Goal: Transaction & Acquisition: Purchase product/service

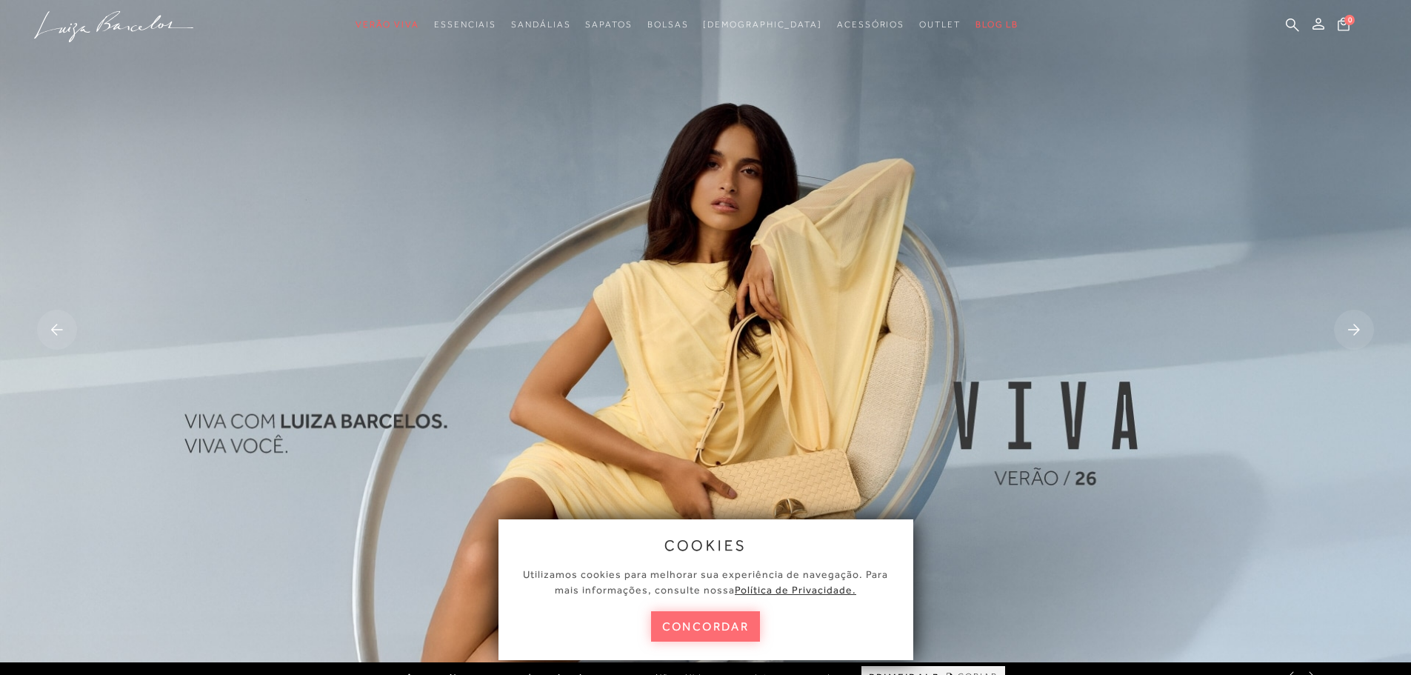
click at [706, 621] on button "concordar" at bounding box center [706, 626] width 110 height 30
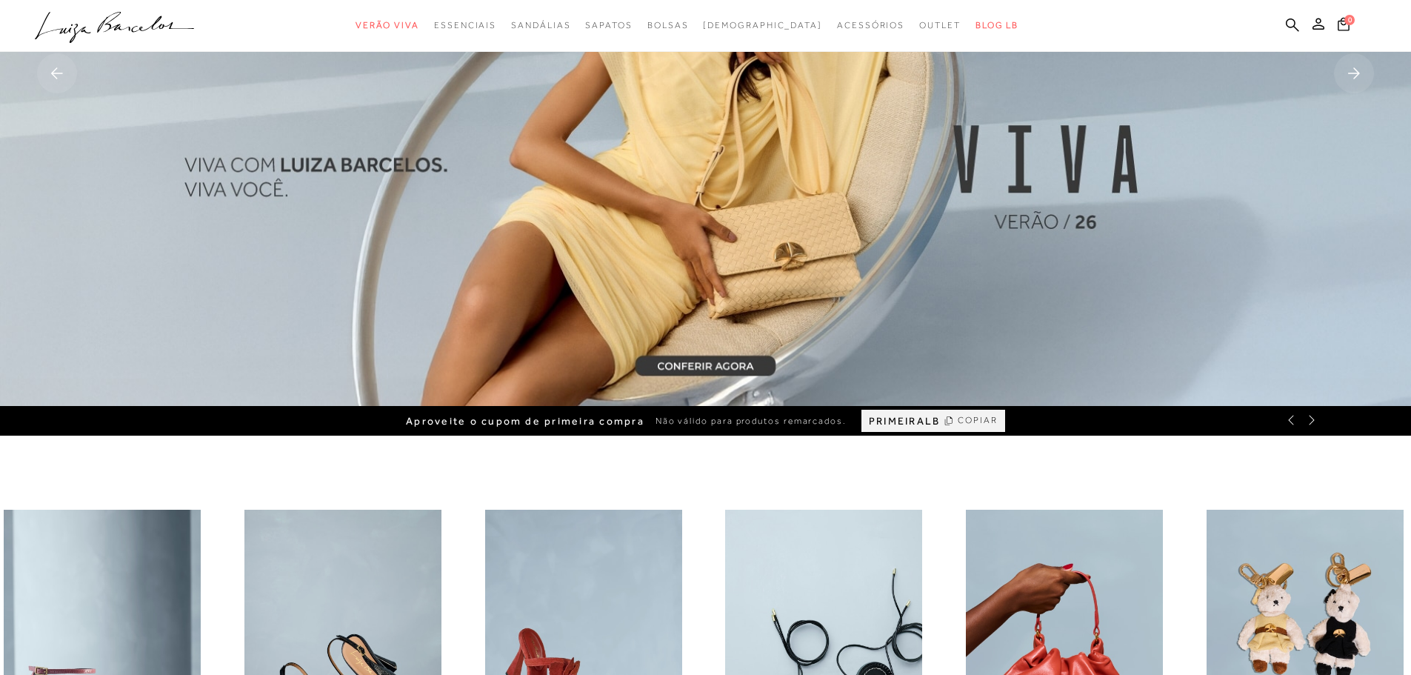
scroll to position [222, 0]
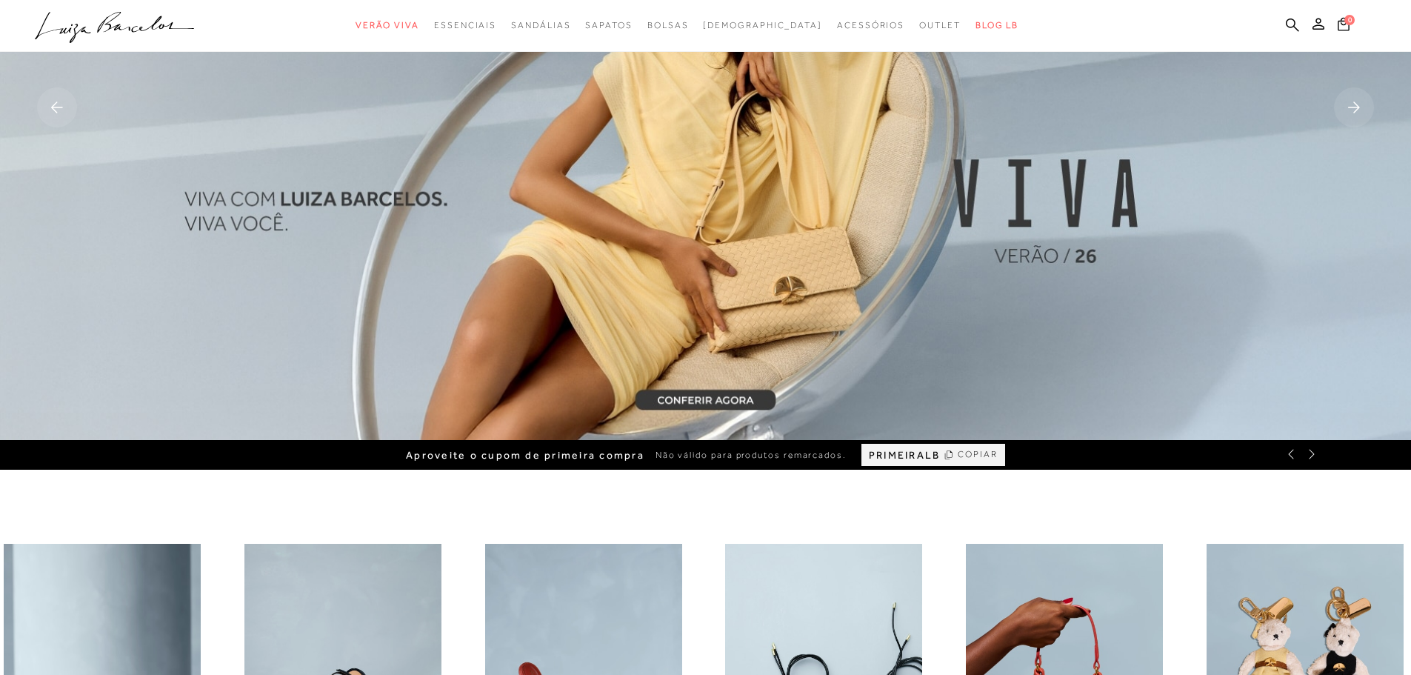
click at [726, 403] on img at bounding box center [705, 109] width 1411 height 662
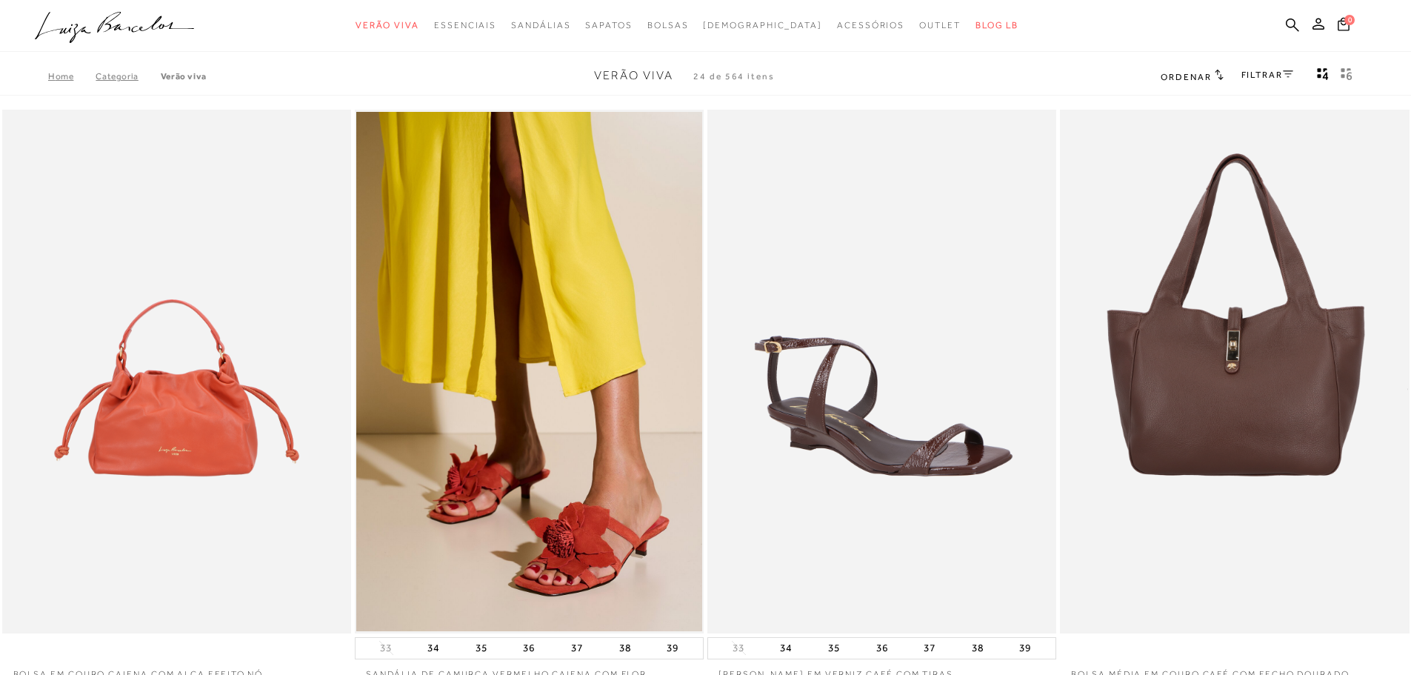
click at [1263, 76] on link "FILTRAR" at bounding box center [1267, 75] width 52 height 10
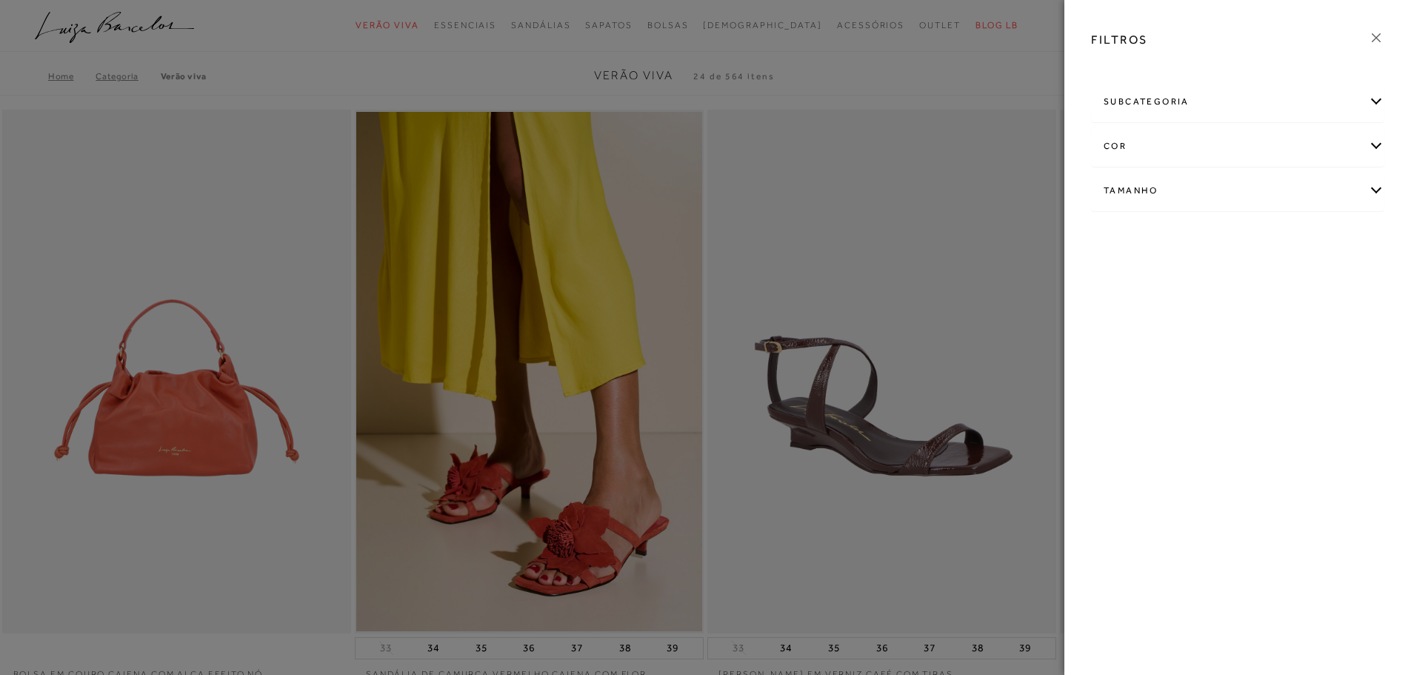
click at [1186, 191] on div "Tamanho" at bounding box center [1237, 190] width 292 height 39
click at [1131, 301] on link "Ver mais..." at bounding box center [1131, 302] width 40 height 11
click at [1174, 323] on label "40" at bounding box center [1176, 317] width 34 height 32
click at [1171, 323] on input "40" at bounding box center [1163, 319] width 15 height 15
checkbox input "true"
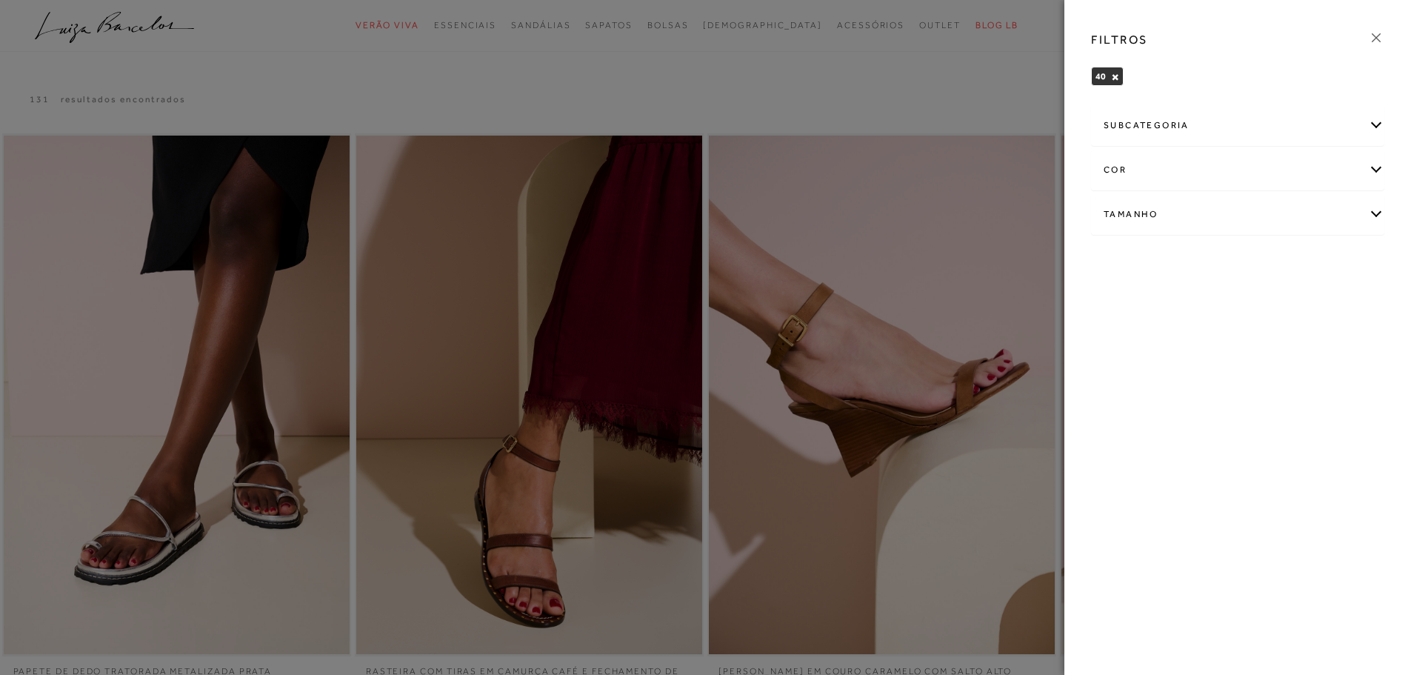
click at [1016, 85] on div at bounding box center [705, 337] width 1411 height 675
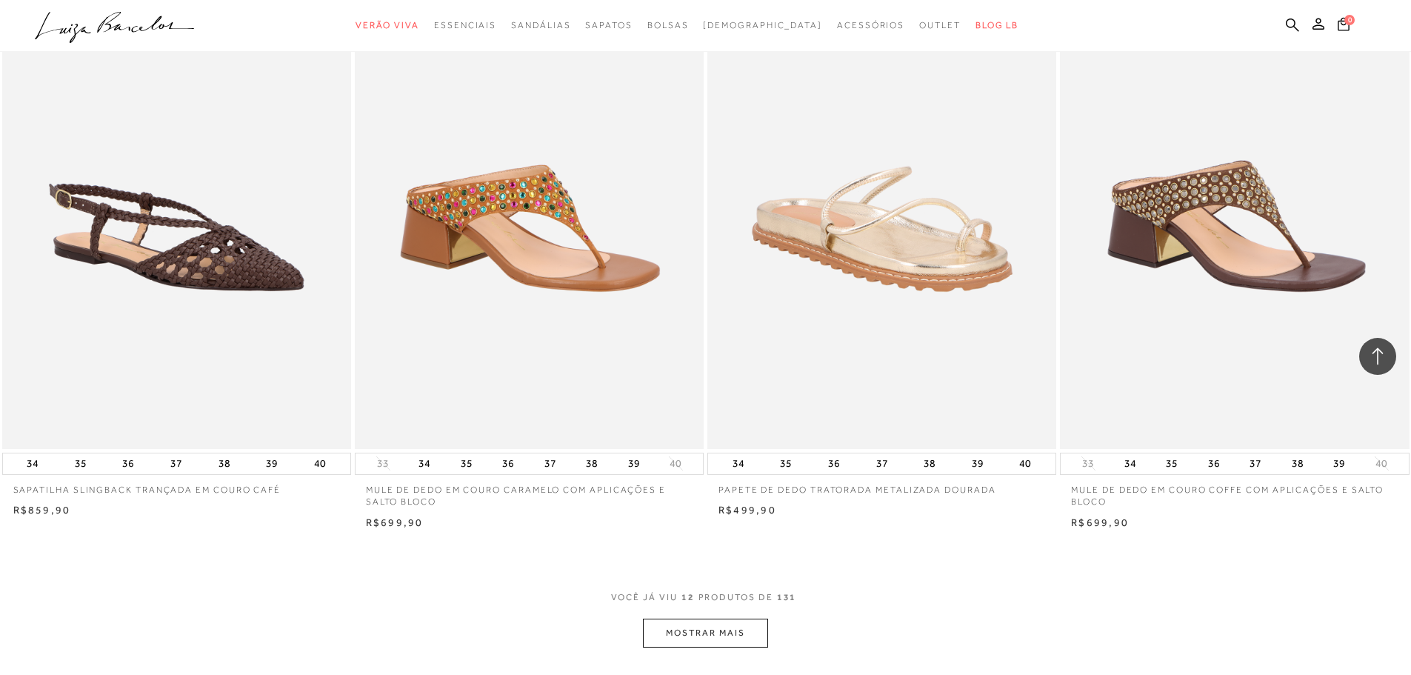
scroll to position [1481, 0]
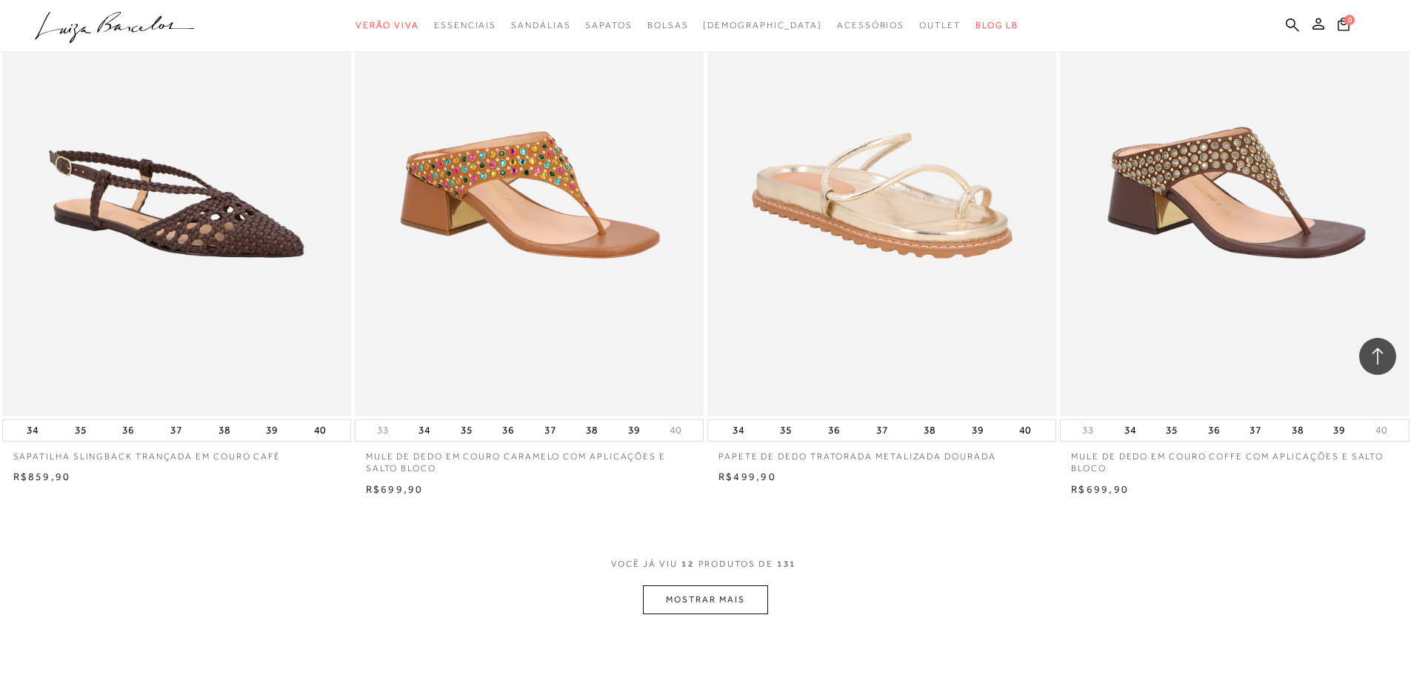
click at [715, 598] on button "MOSTRAR MAIS" at bounding box center [705, 599] width 124 height 29
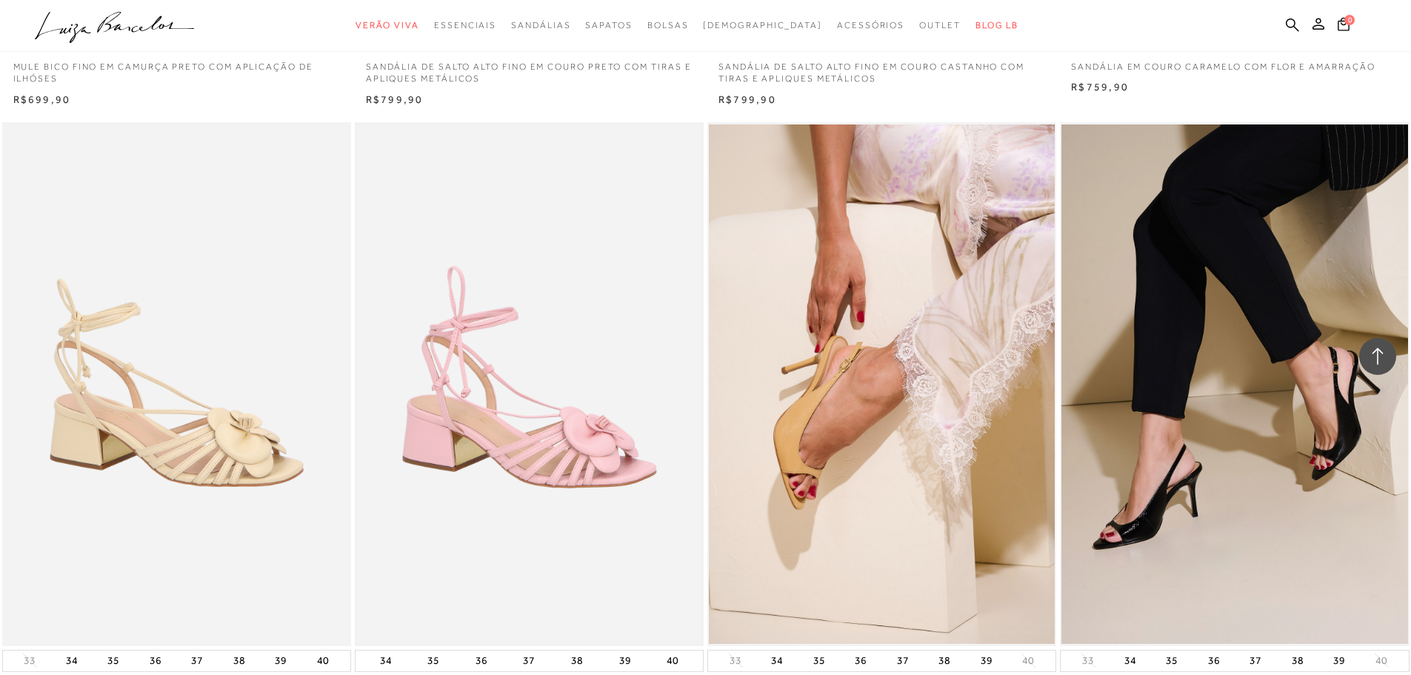
scroll to position [3258, 0]
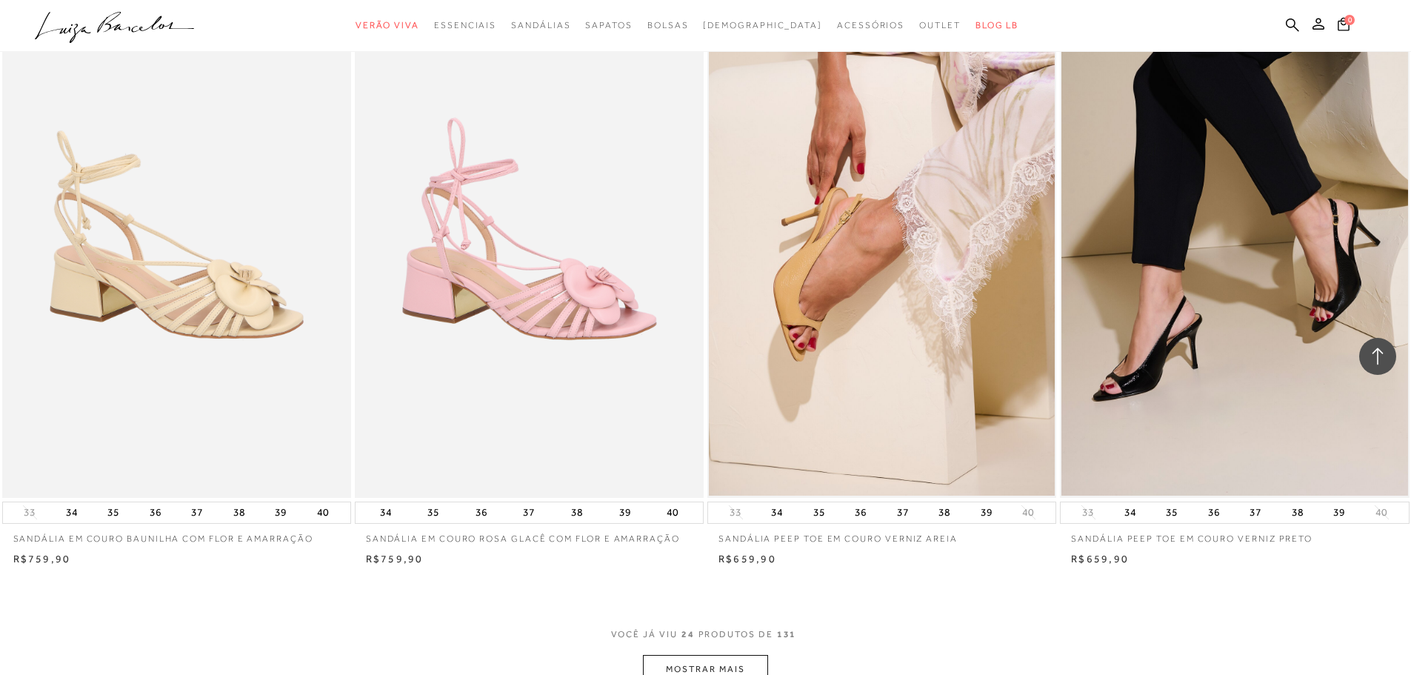
click at [702, 664] on button "MOSTRAR MAIS" at bounding box center [705, 669] width 124 height 29
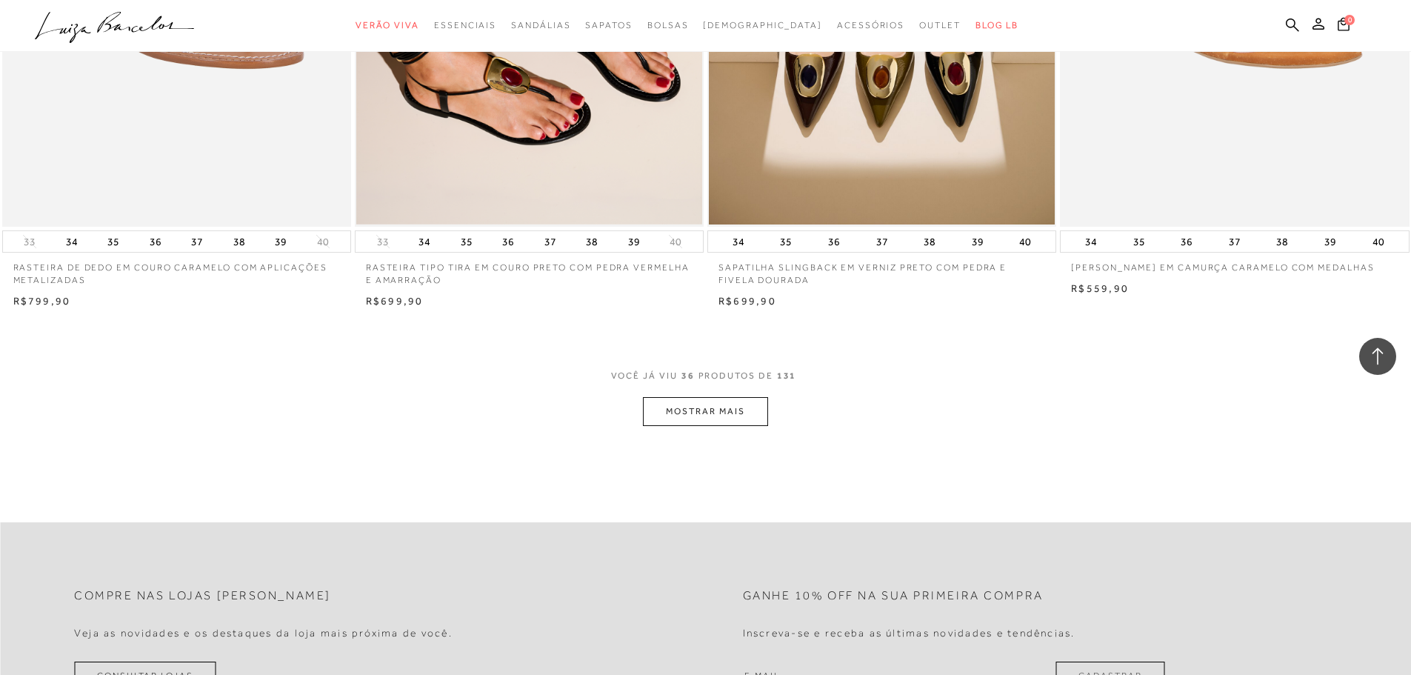
scroll to position [5406, 0]
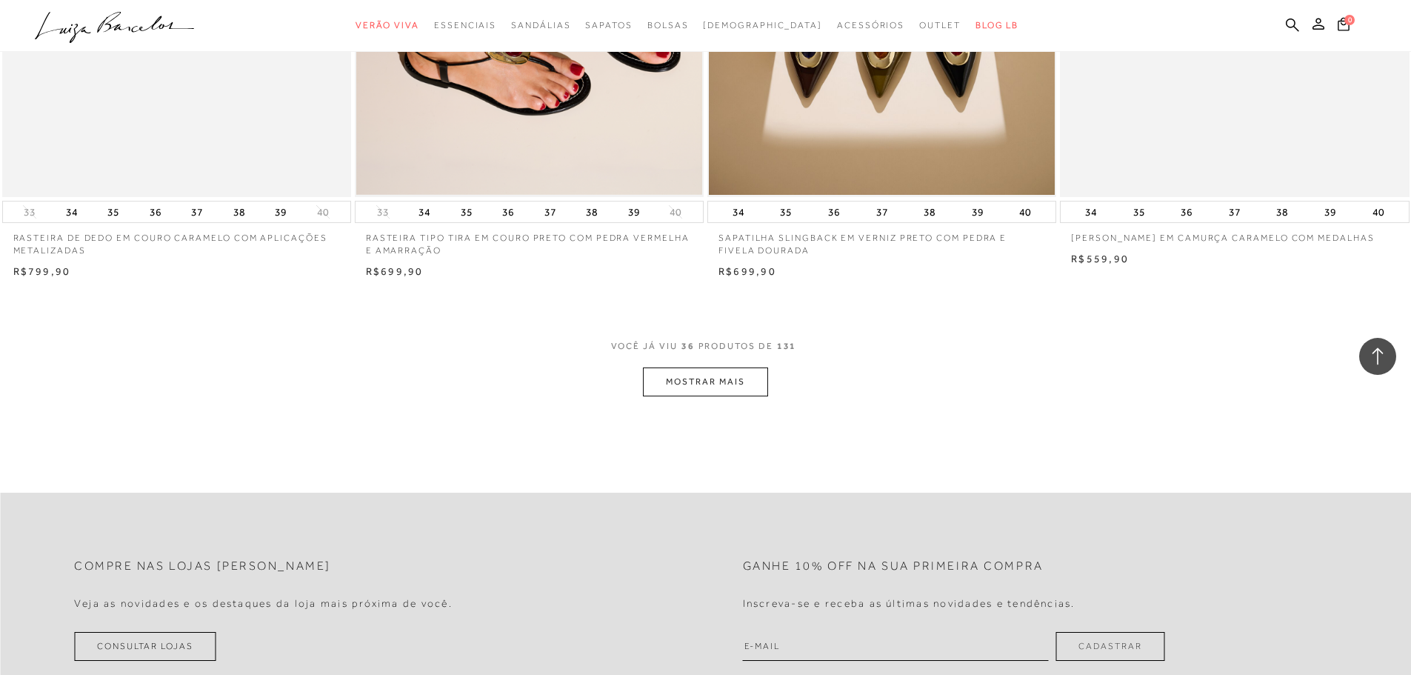
click at [692, 376] on button "MOSTRAR MAIS" at bounding box center [705, 381] width 124 height 29
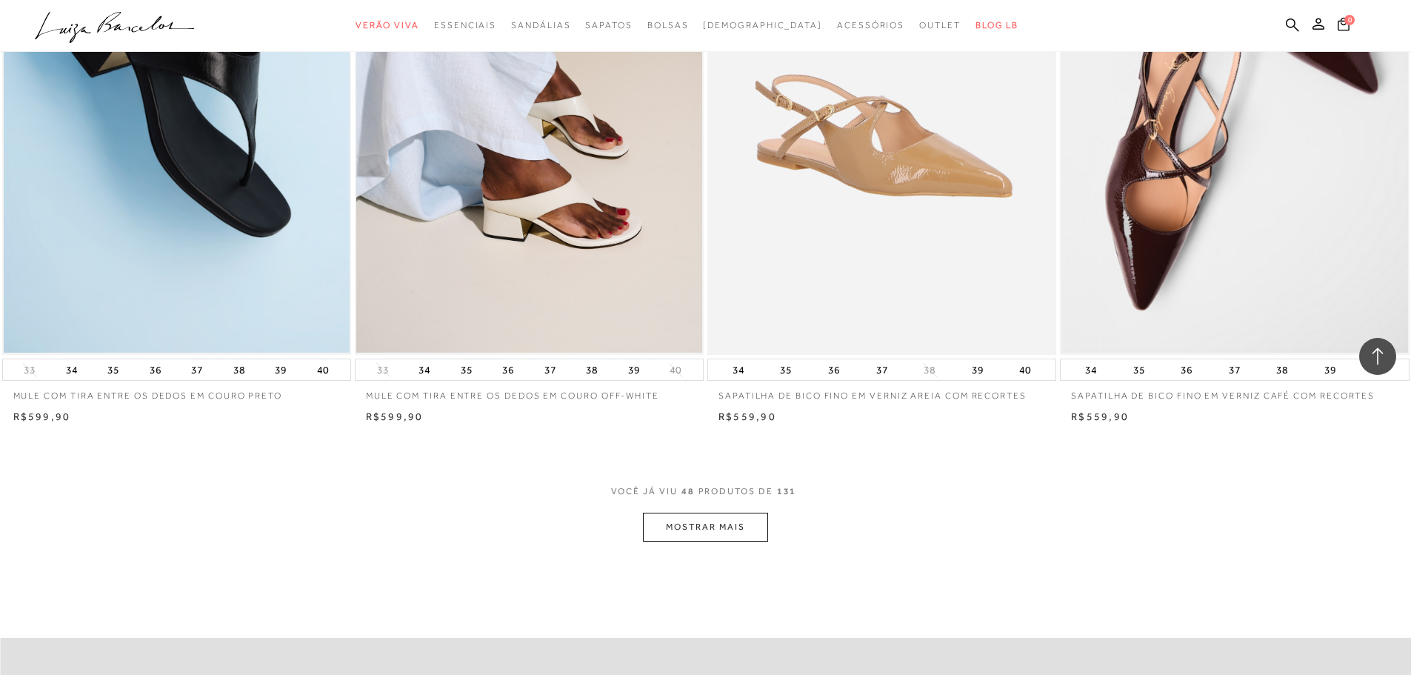
scroll to position [7109, 0]
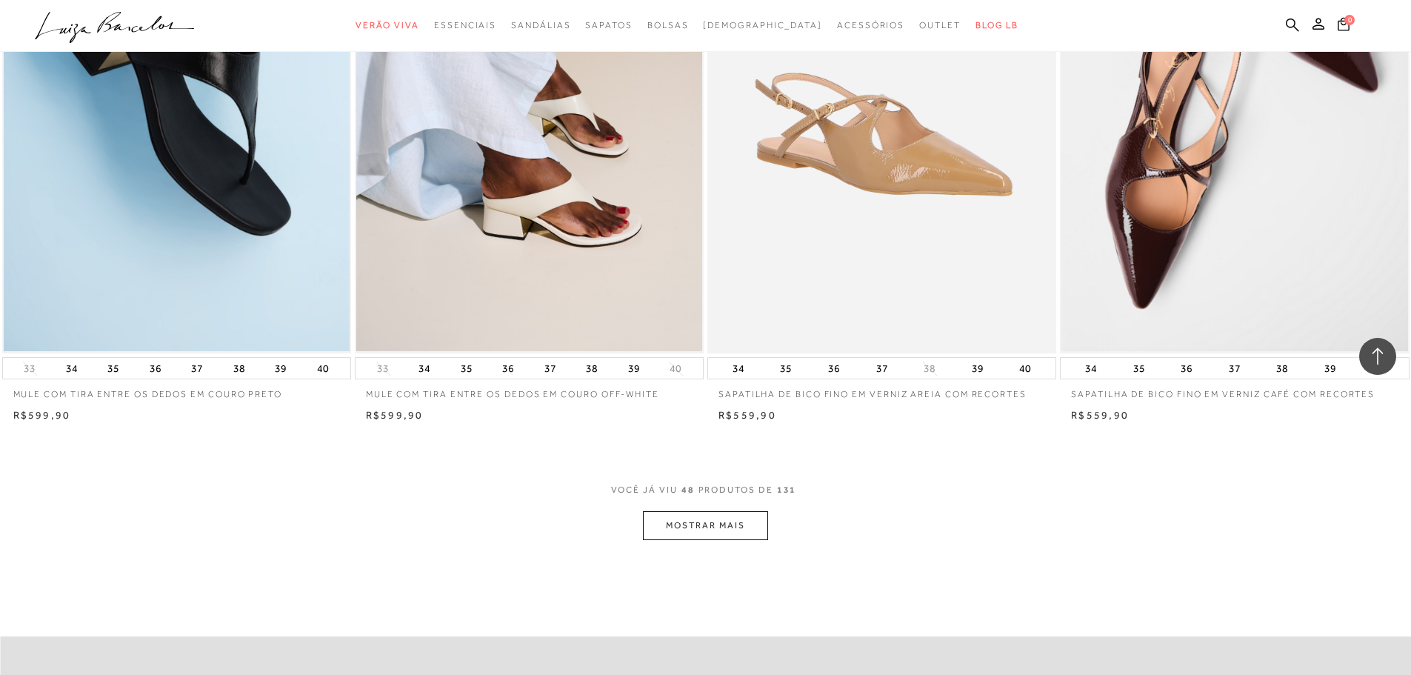
click at [706, 518] on button "MOSTRAR MAIS" at bounding box center [705, 525] width 124 height 29
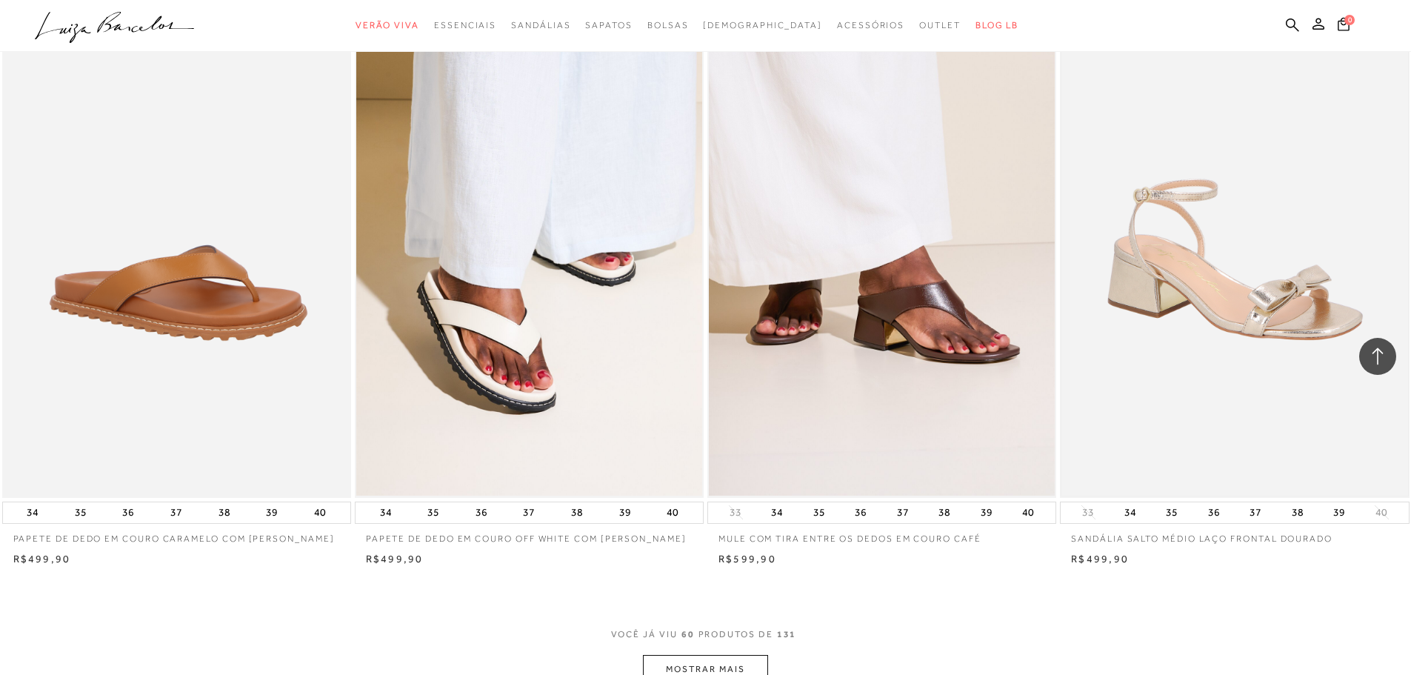
scroll to position [9108, 0]
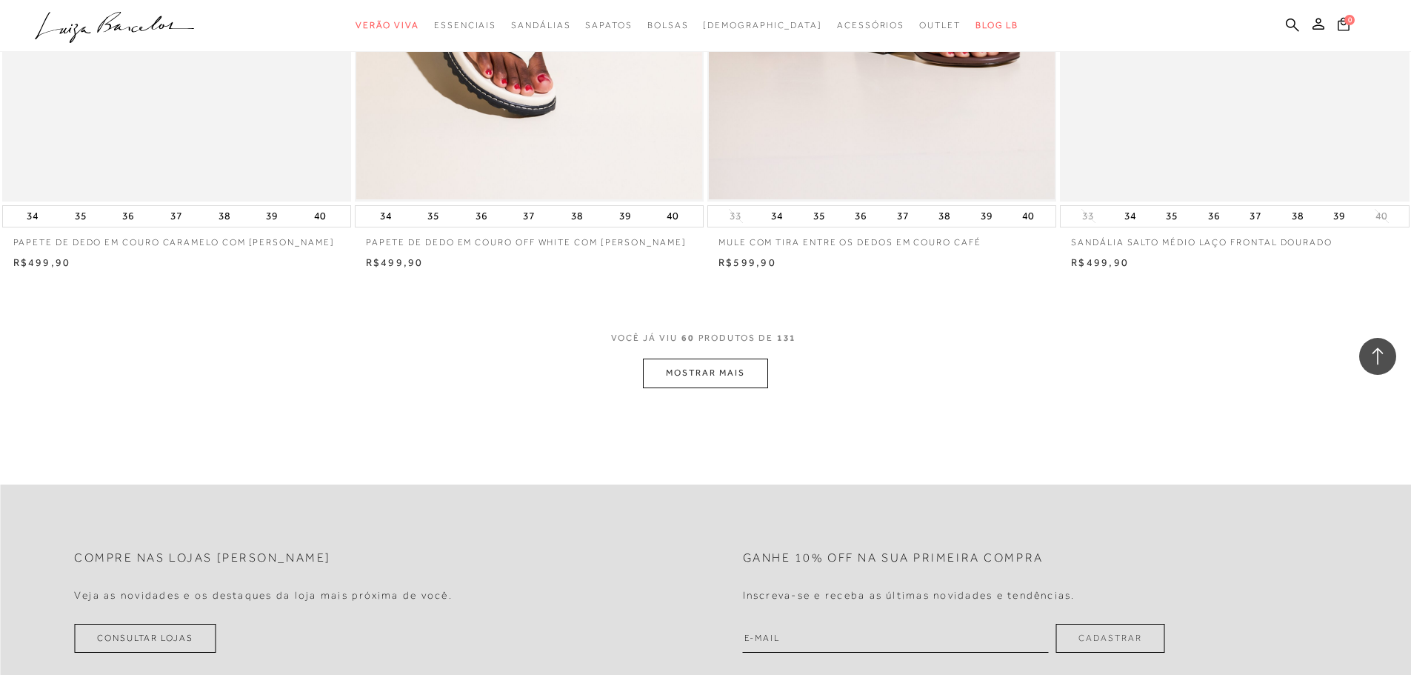
click at [721, 387] on button "MOSTRAR MAIS" at bounding box center [705, 372] width 124 height 29
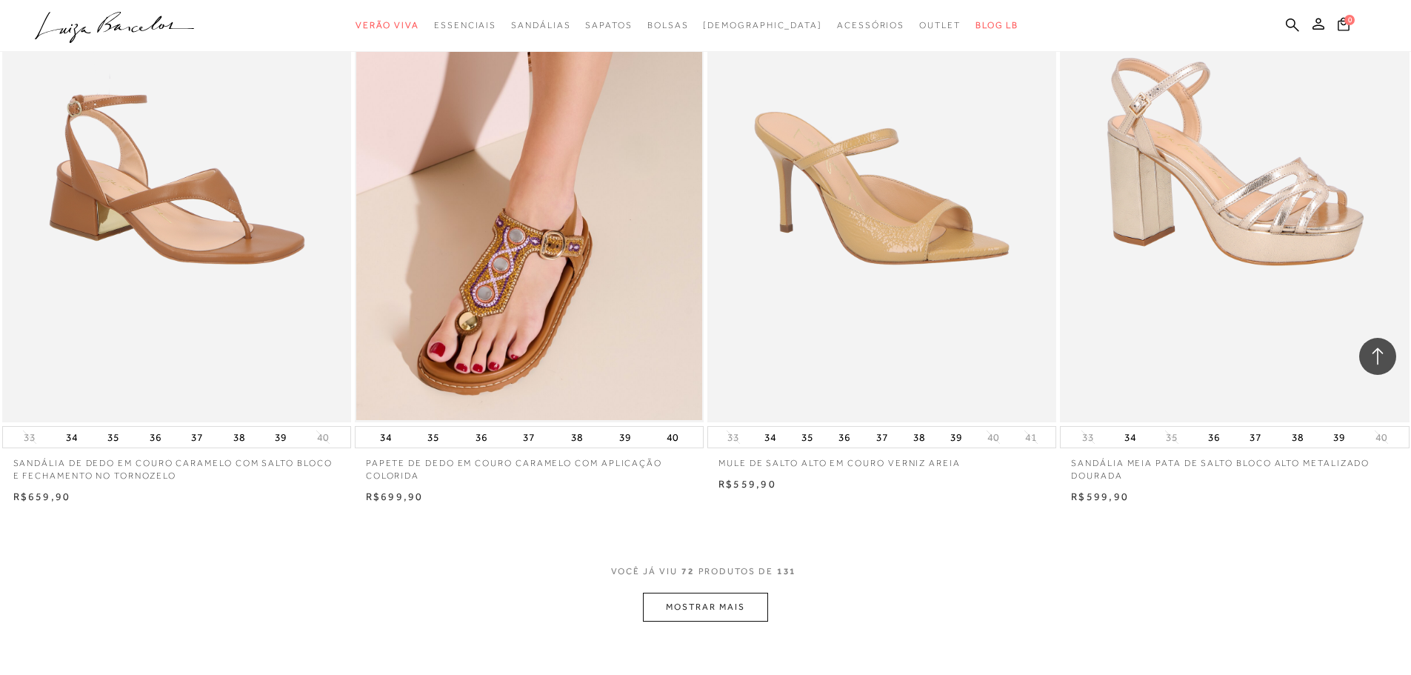
scroll to position [10737, 0]
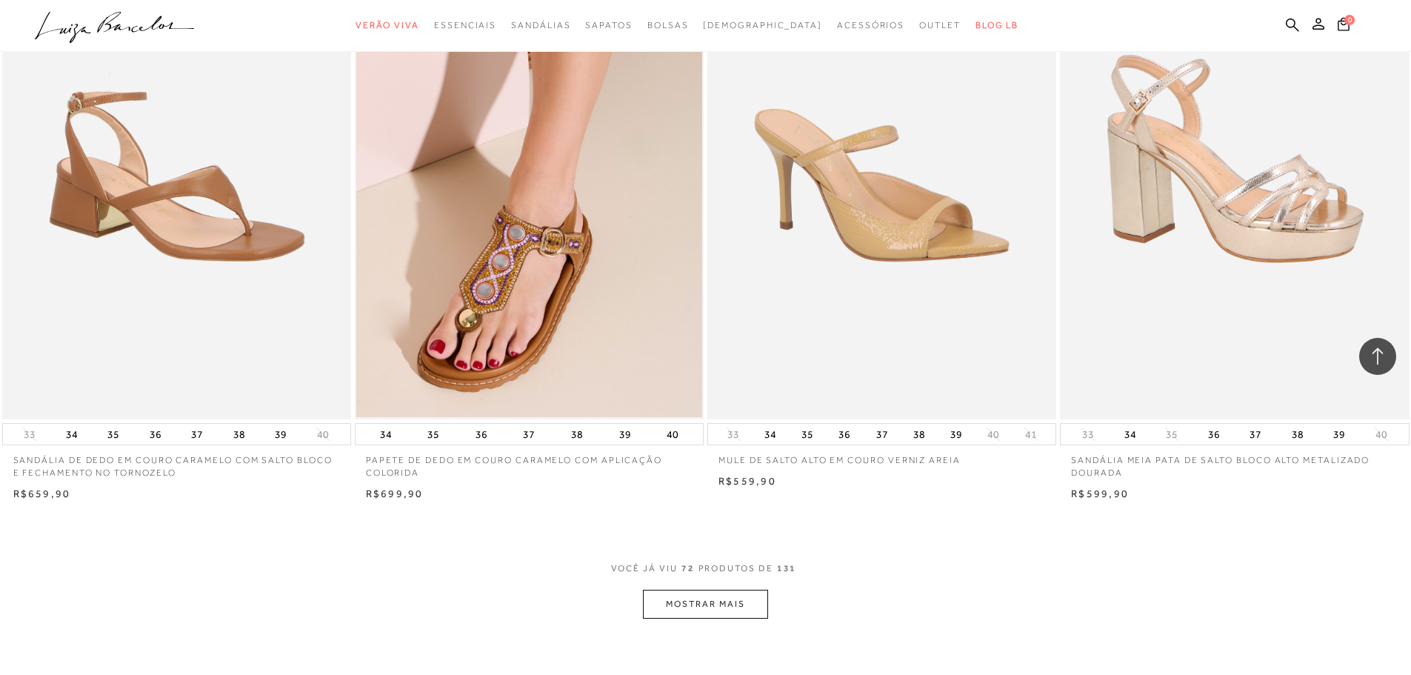
click at [738, 609] on button "MOSTRAR MAIS" at bounding box center [705, 603] width 124 height 29
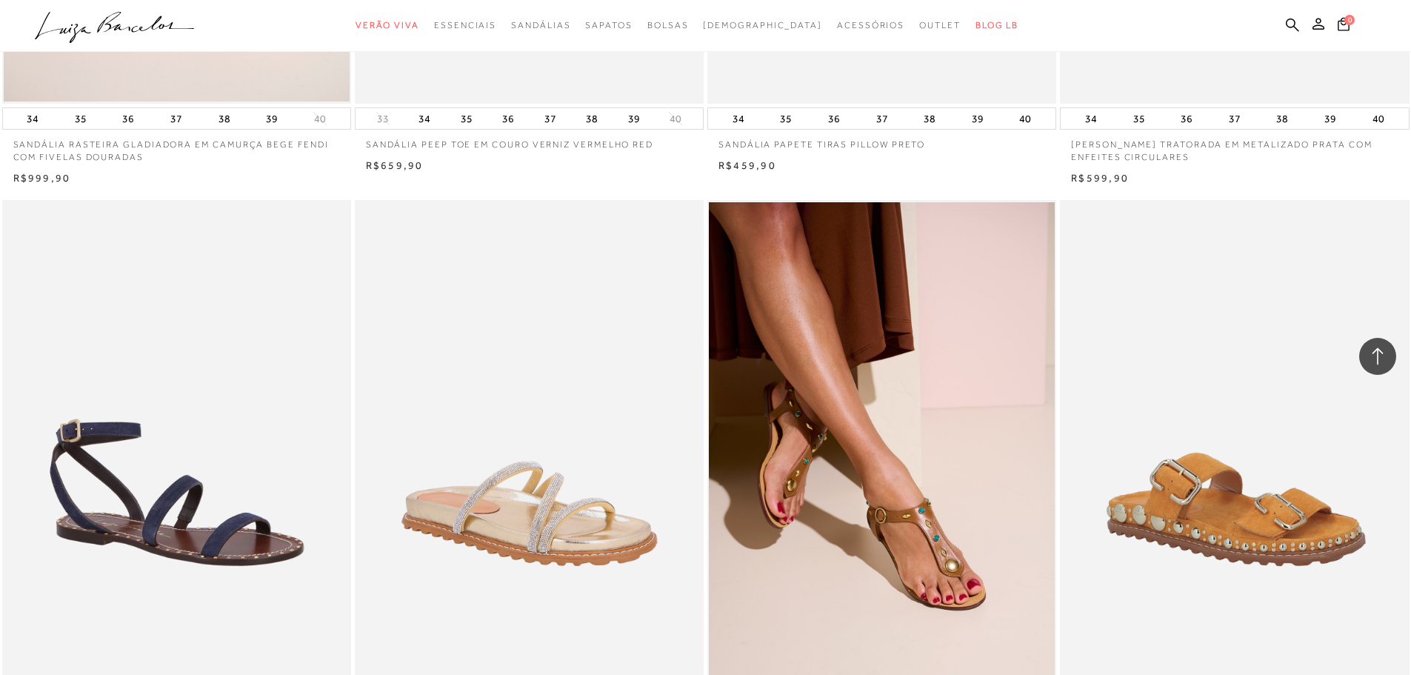
scroll to position [12662, 0]
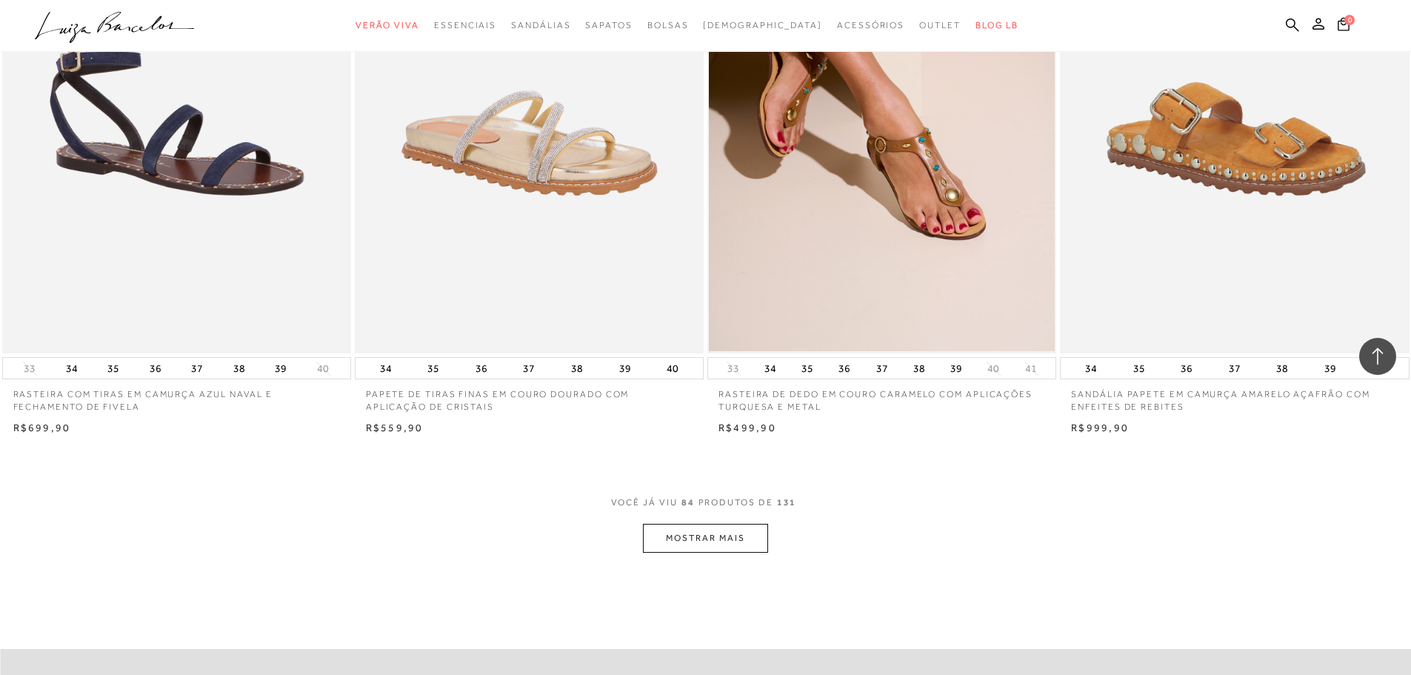
click at [681, 550] on button "MOSTRAR MAIS" at bounding box center [705, 538] width 124 height 29
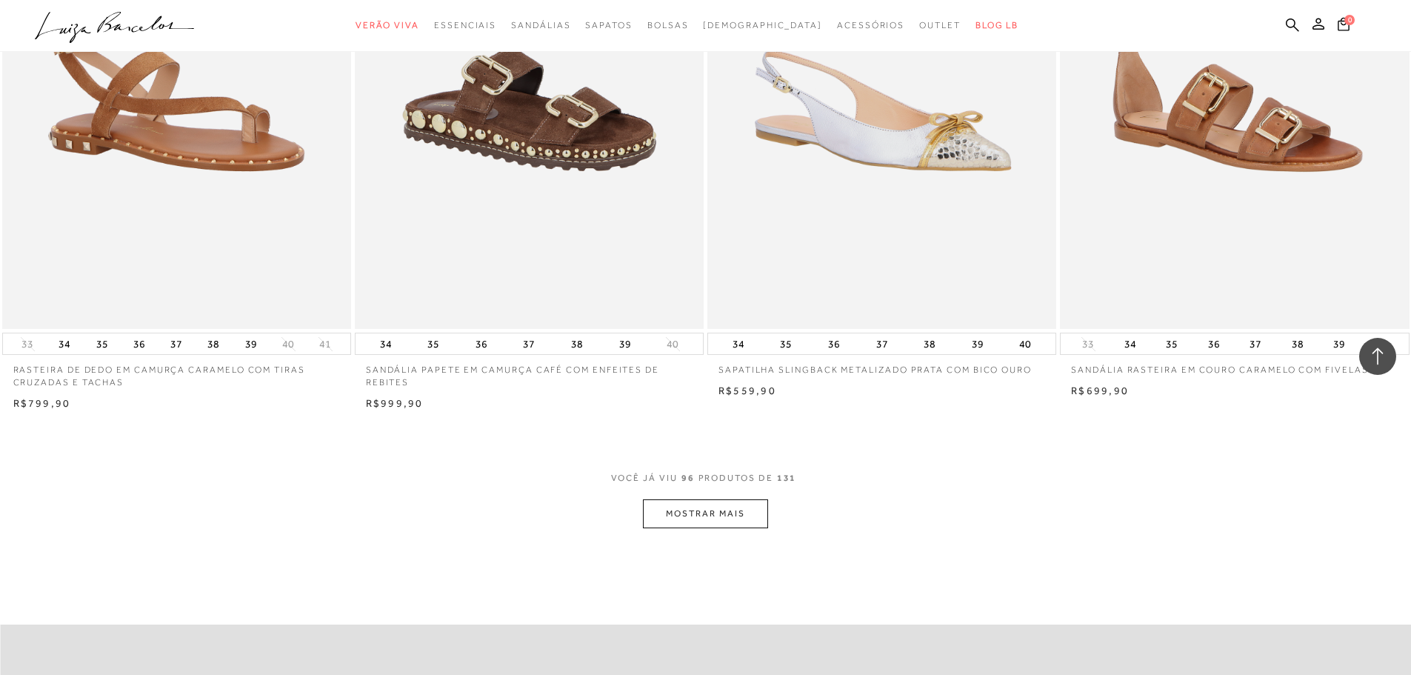
scroll to position [14810, 0]
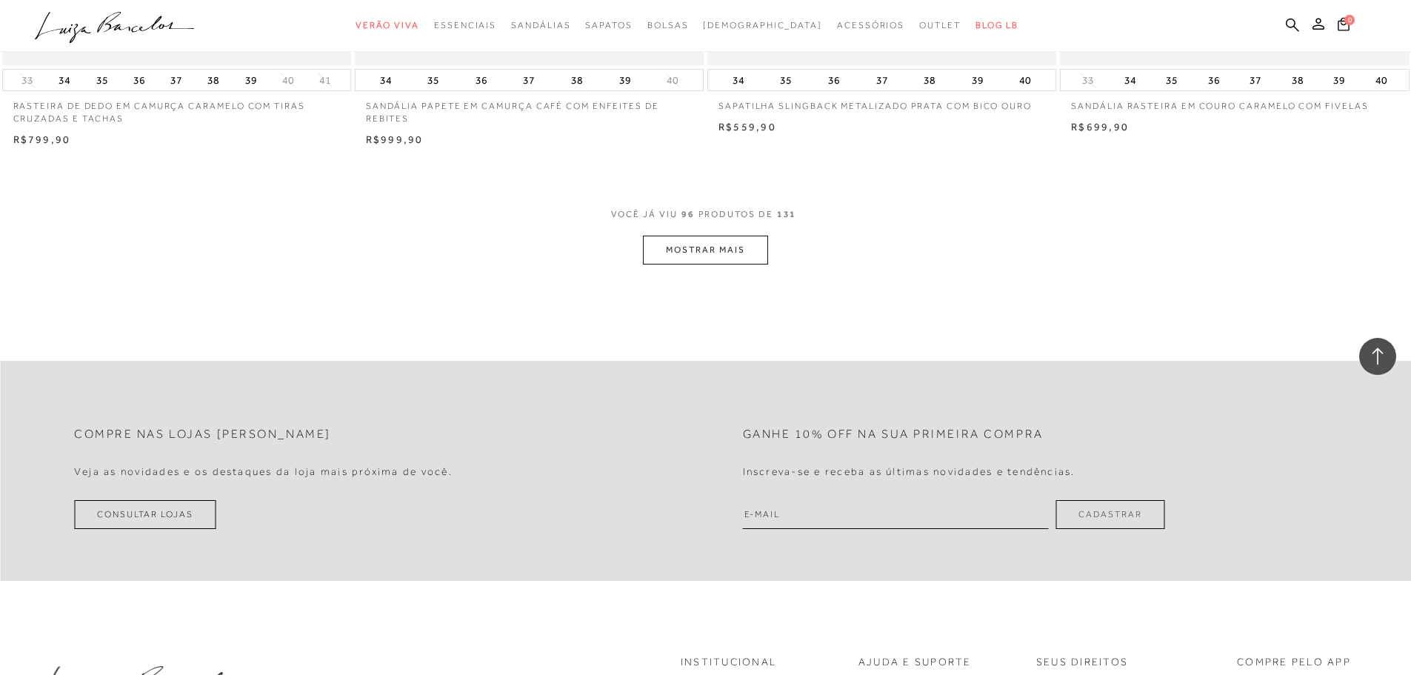
click at [711, 264] on button "MOSTRAR MAIS" at bounding box center [705, 249] width 124 height 29
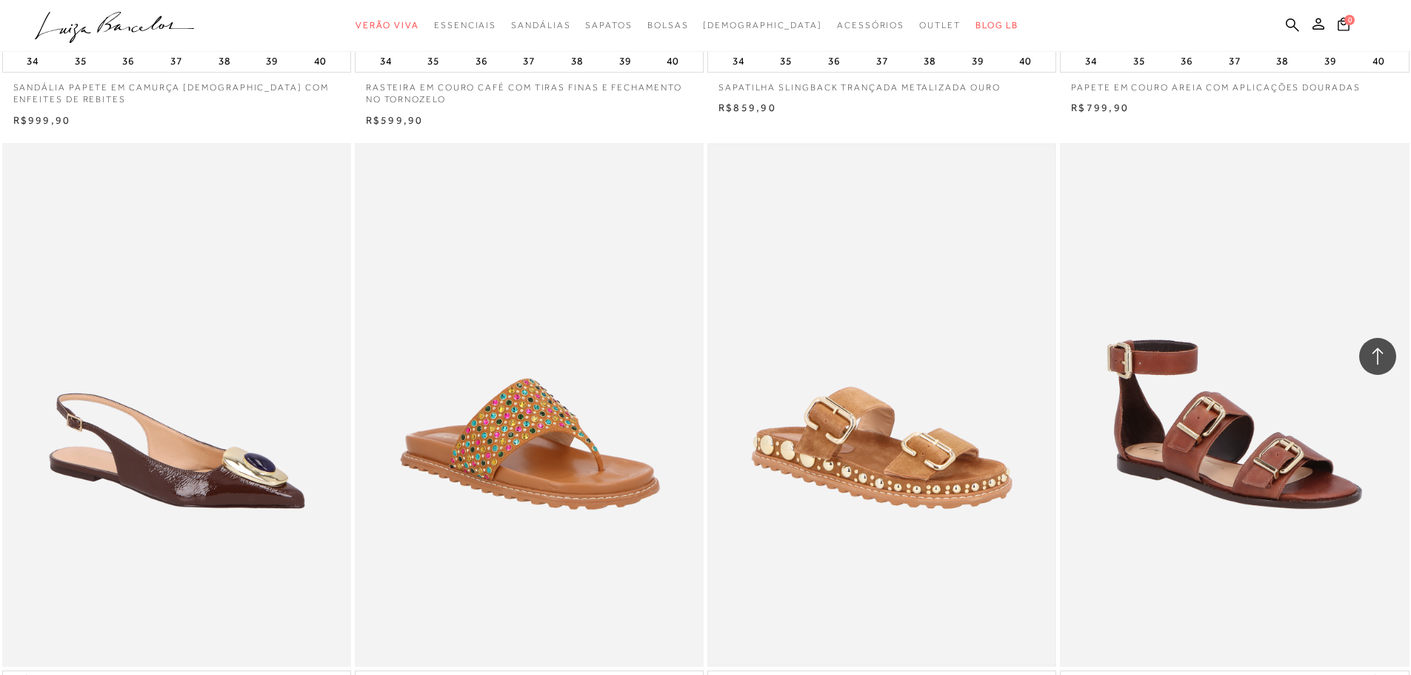
scroll to position [16513, 0]
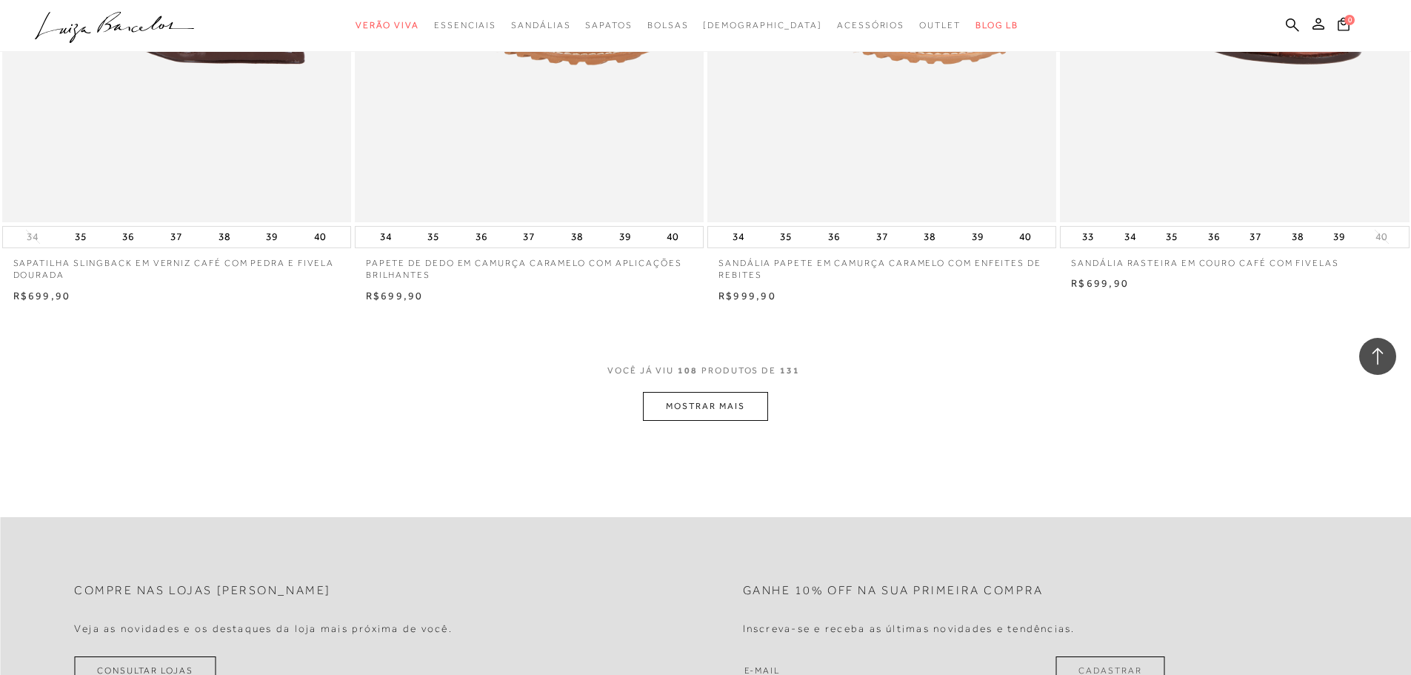
click at [735, 418] on button "MOSTRAR MAIS" at bounding box center [705, 406] width 124 height 29
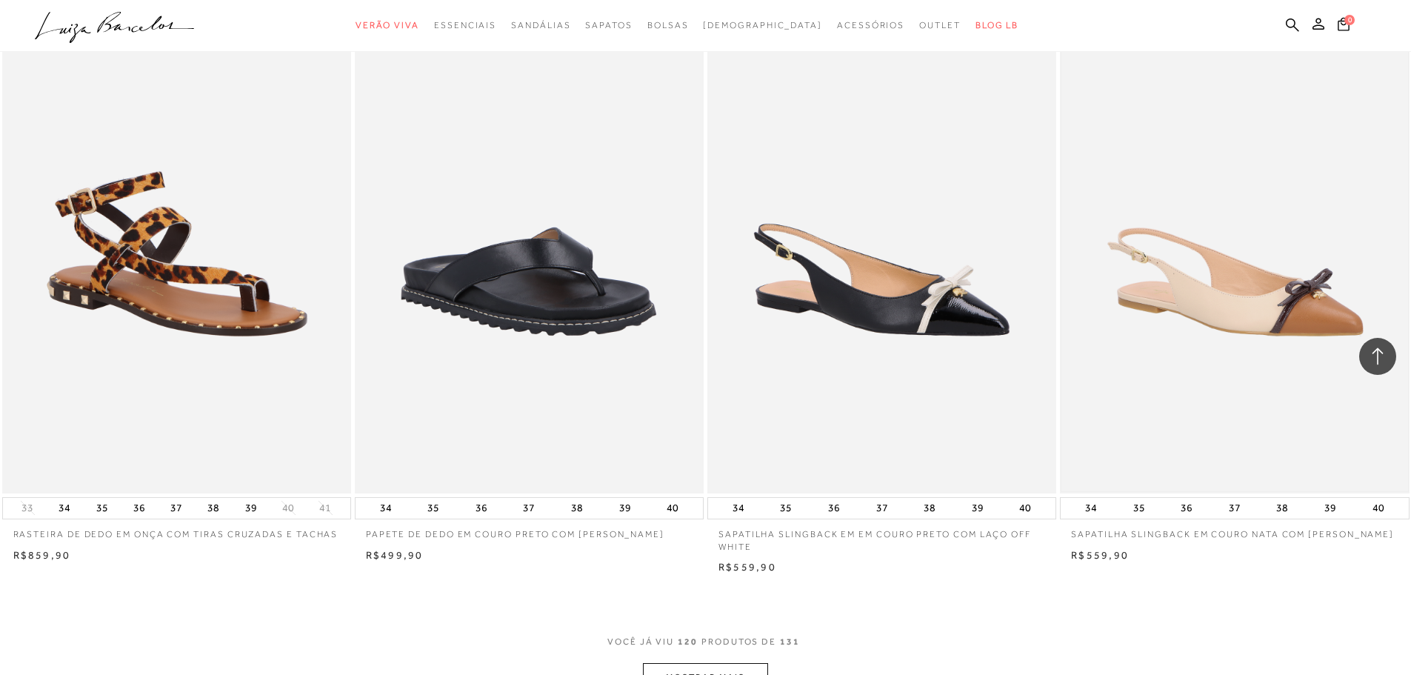
scroll to position [18216, 0]
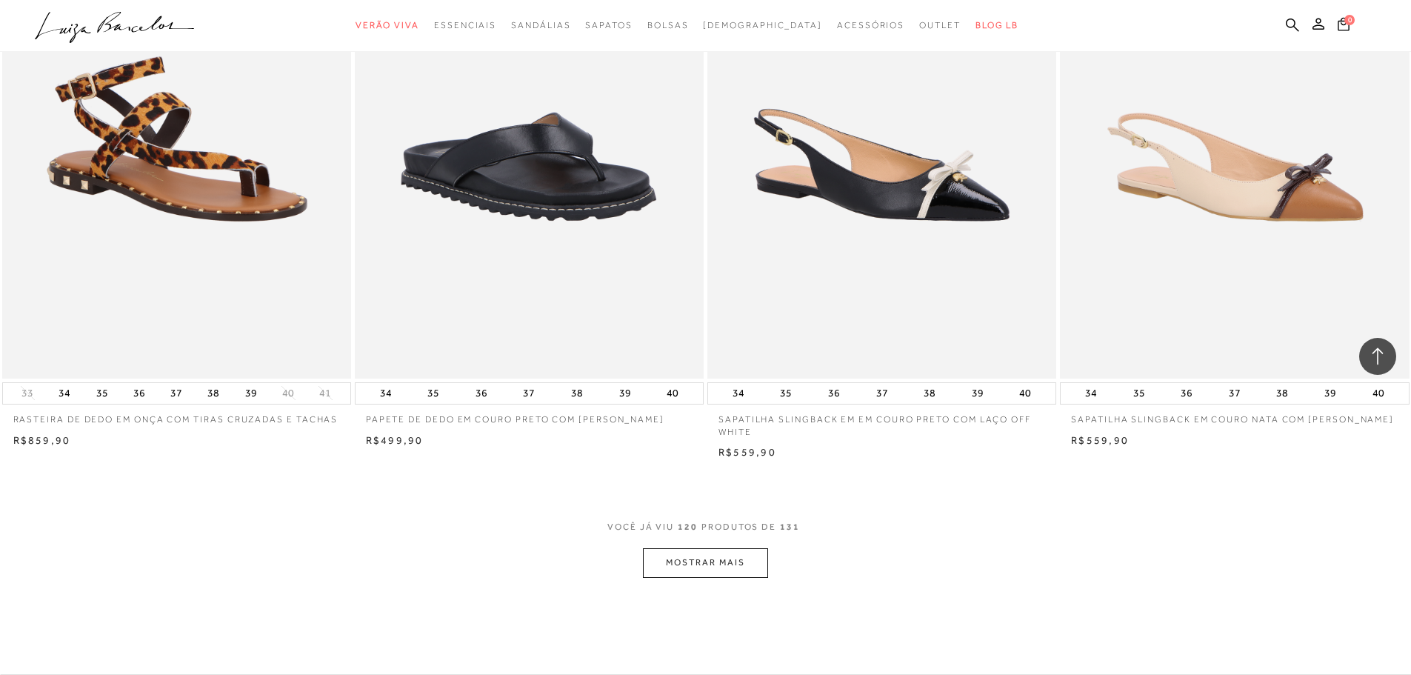
click at [708, 577] on button "MOSTRAR MAIS" at bounding box center [705, 562] width 124 height 29
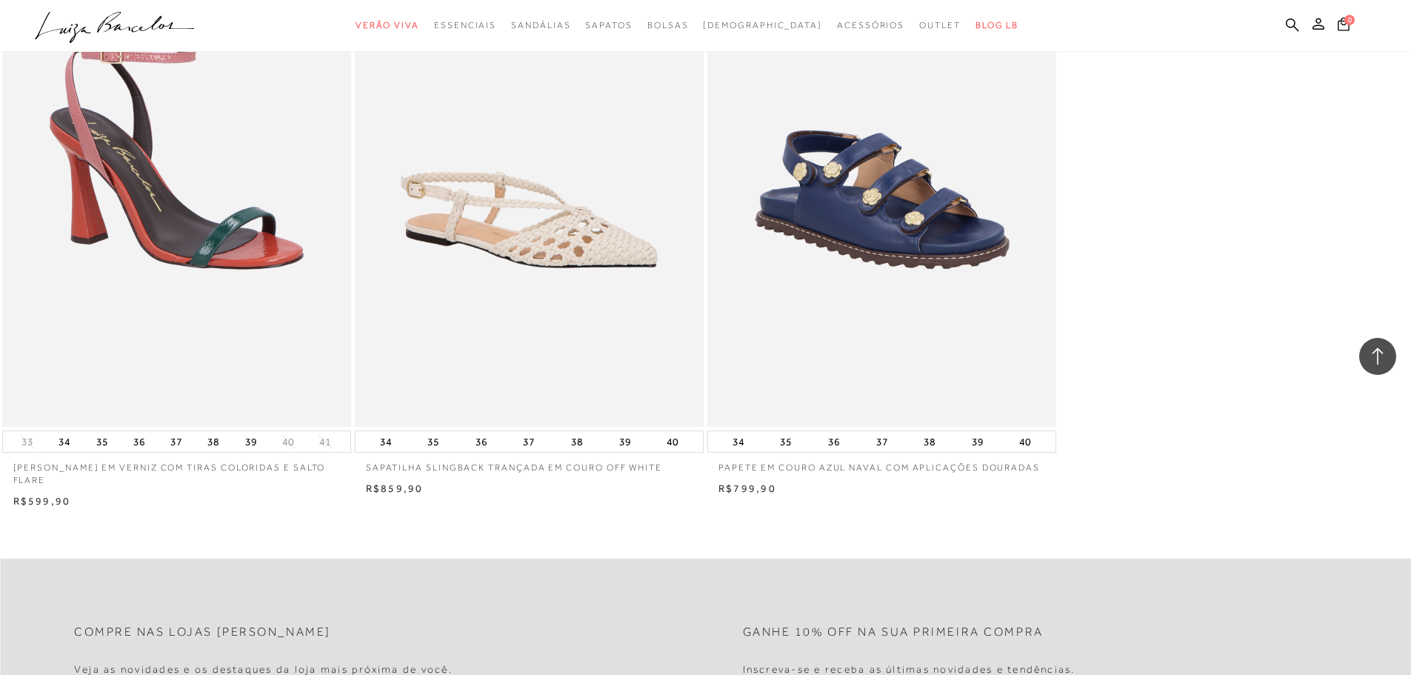
scroll to position [20363, 0]
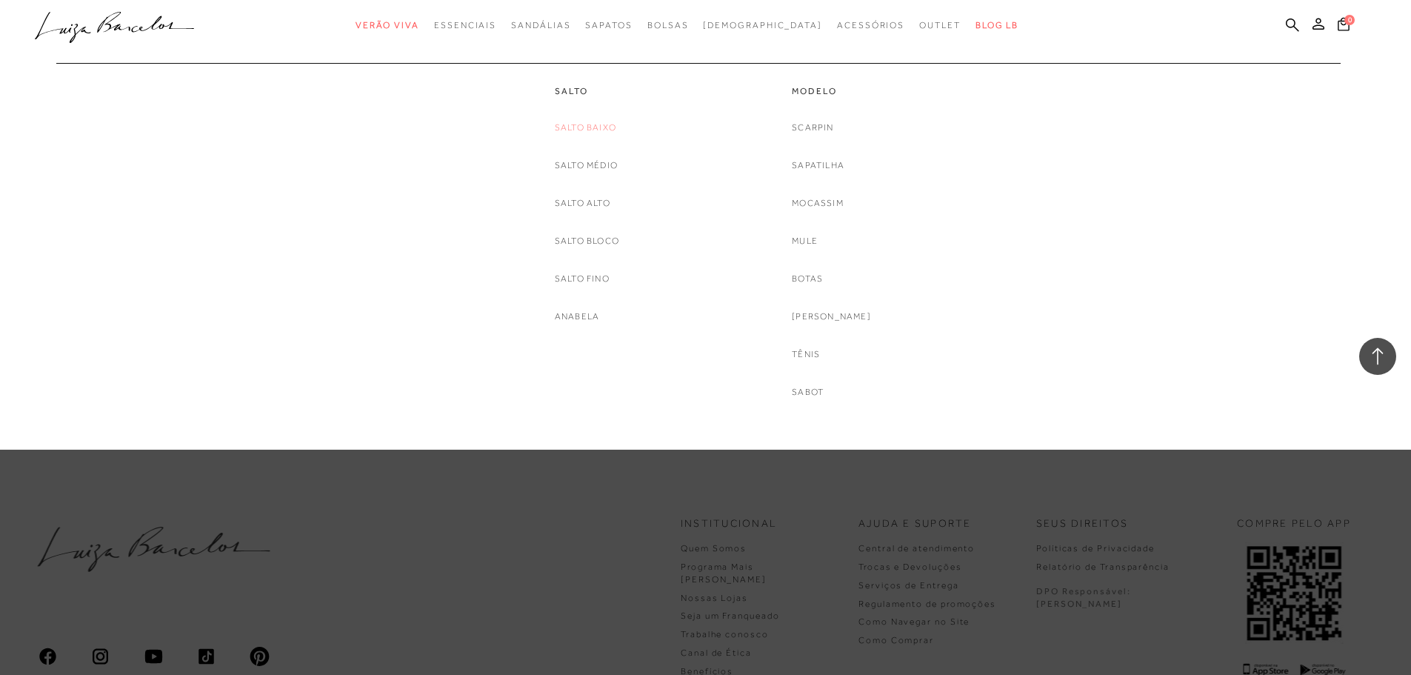
click at [602, 125] on link "Salto Baixo" at bounding box center [585, 128] width 61 height 16
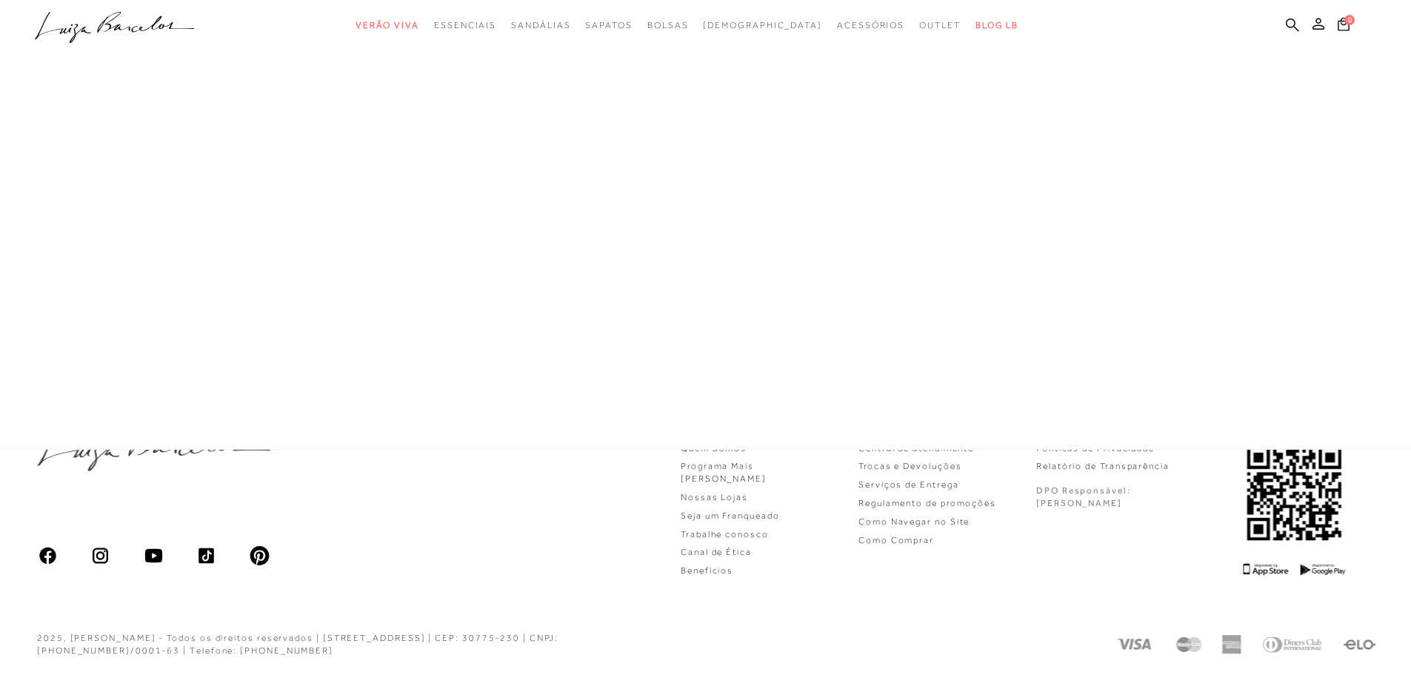
scroll to position [588, 0]
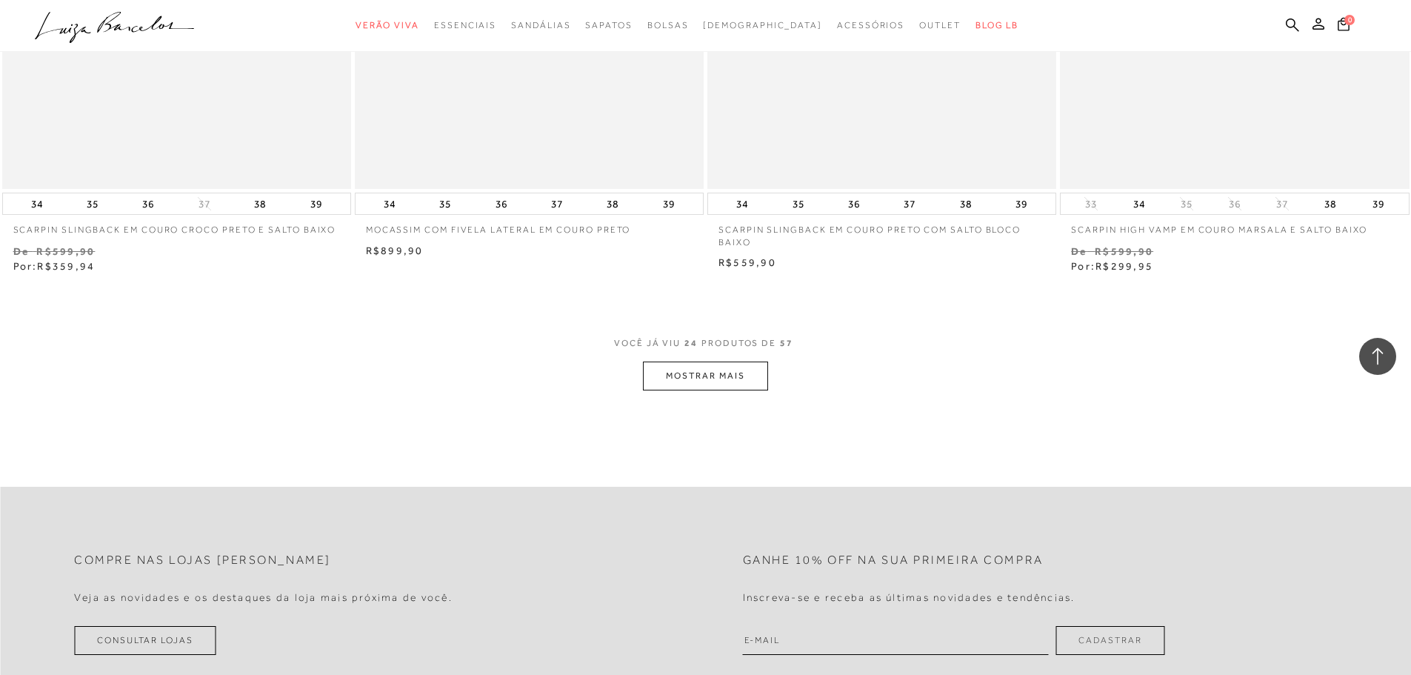
scroll to position [3702, 0]
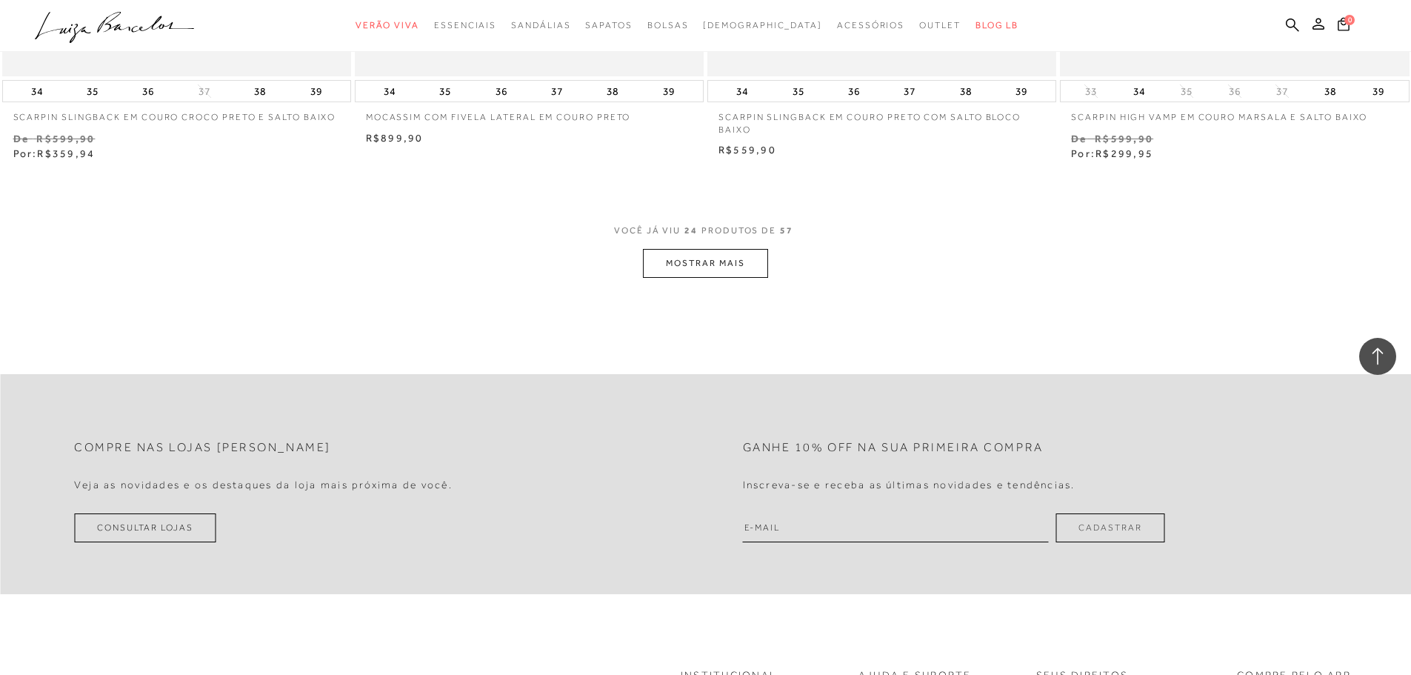
click at [658, 261] on button "MOSTRAR MAIS" at bounding box center [705, 263] width 124 height 29
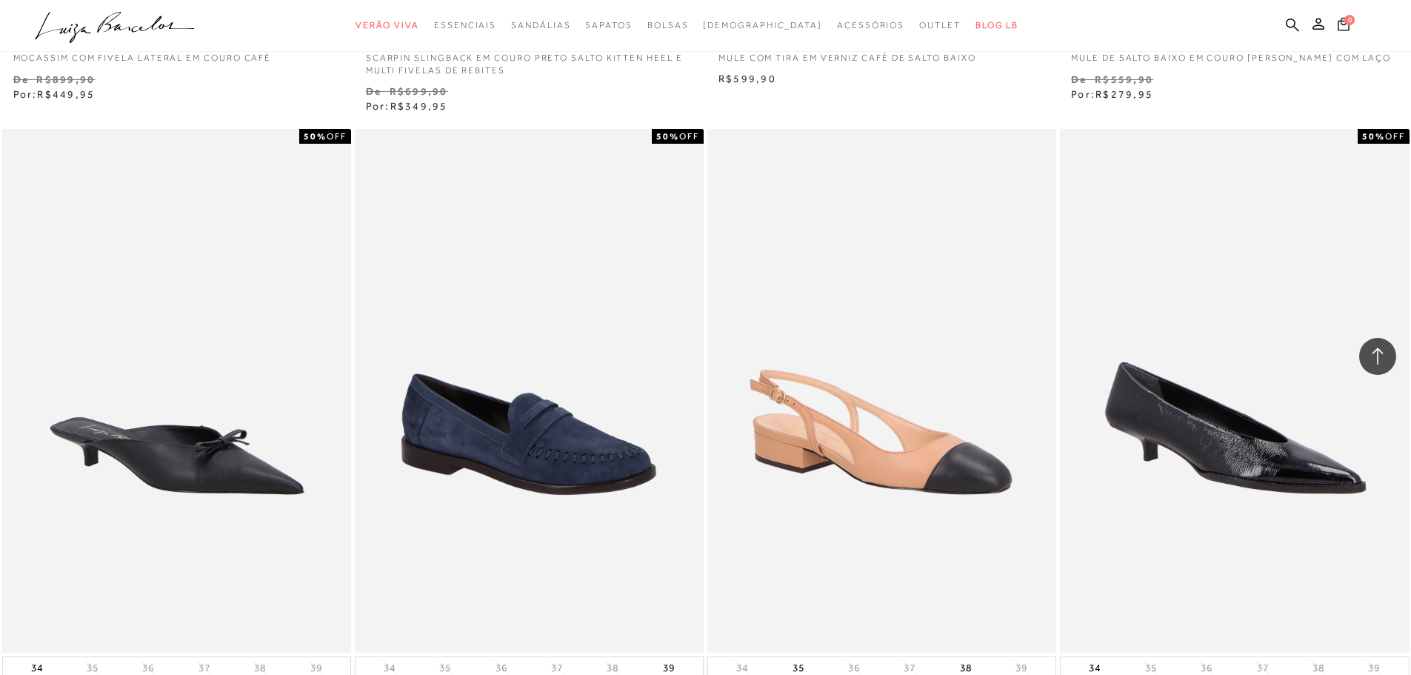
scroll to position [7109, 0]
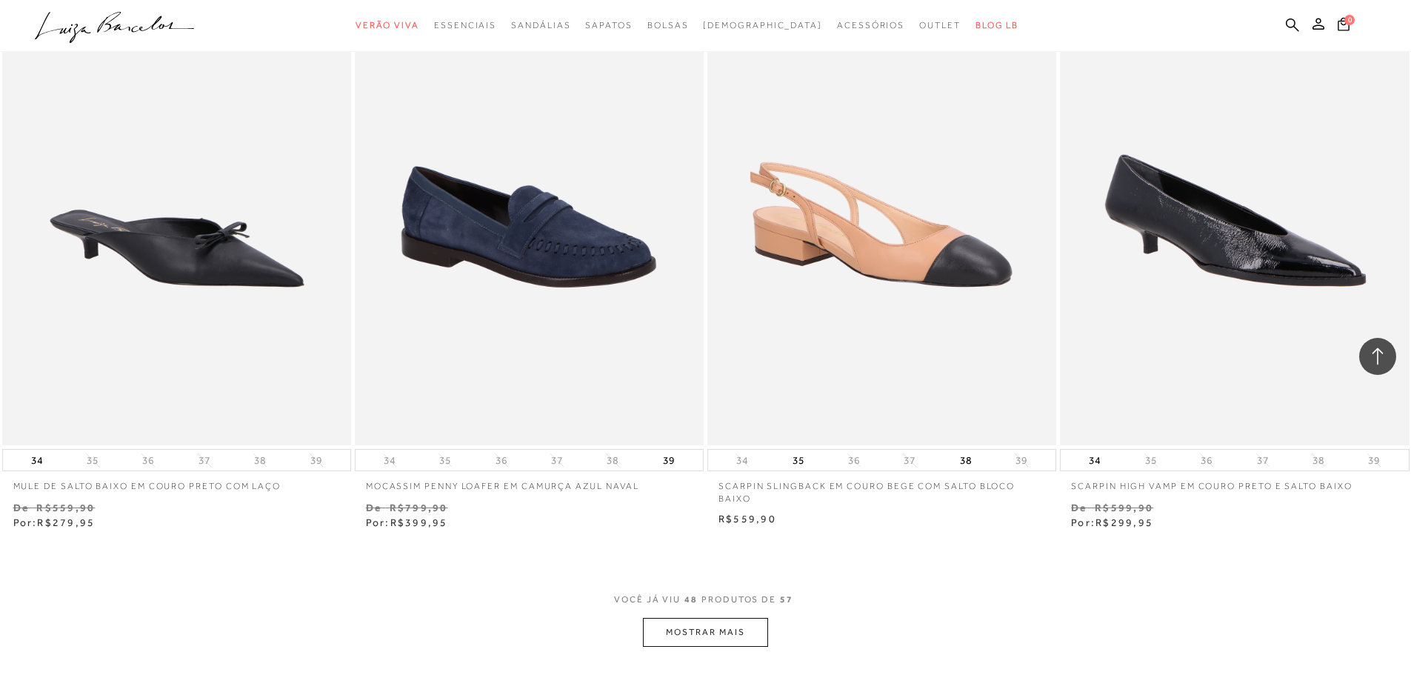
click at [750, 618] on button "MOSTRAR MAIS" at bounding box center [705, 632] width 124 height 29
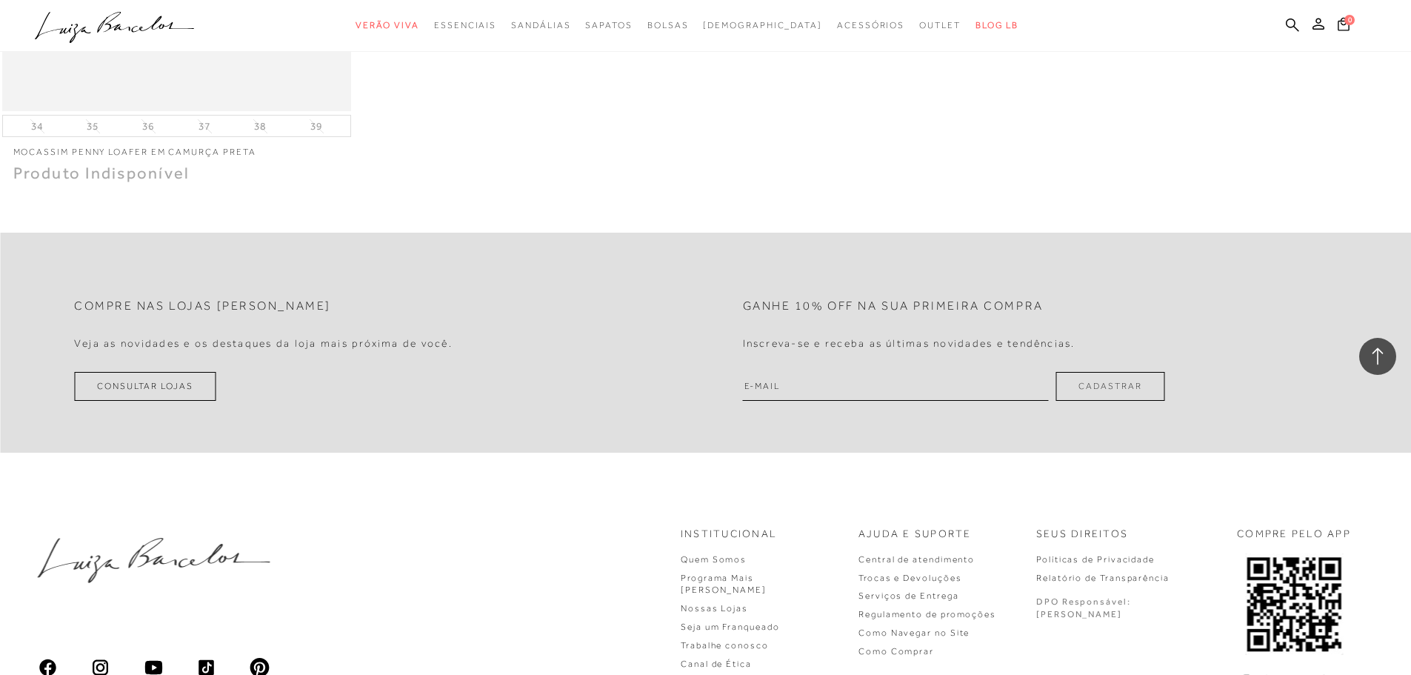
scroll to position [9420, 0]
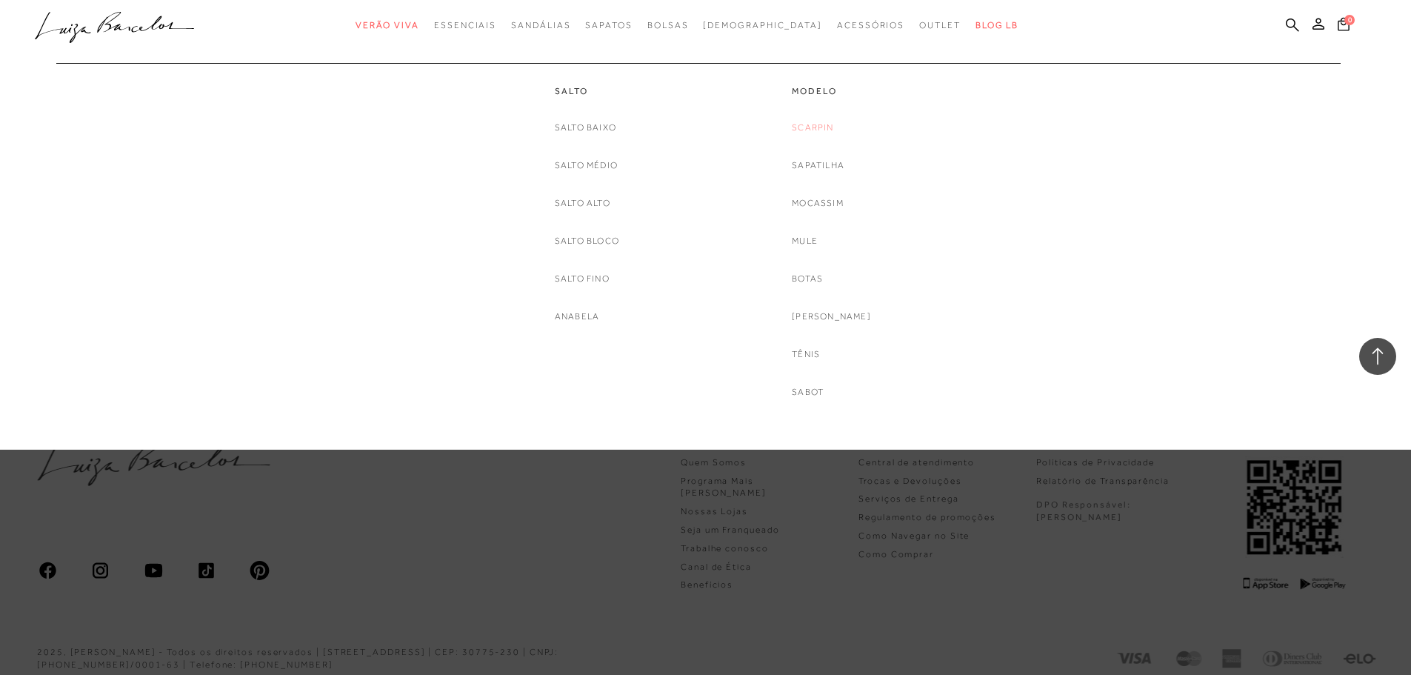
click at [832, 123] on link "Scarpin" at bounding box center [812, 128] width 41 height 16
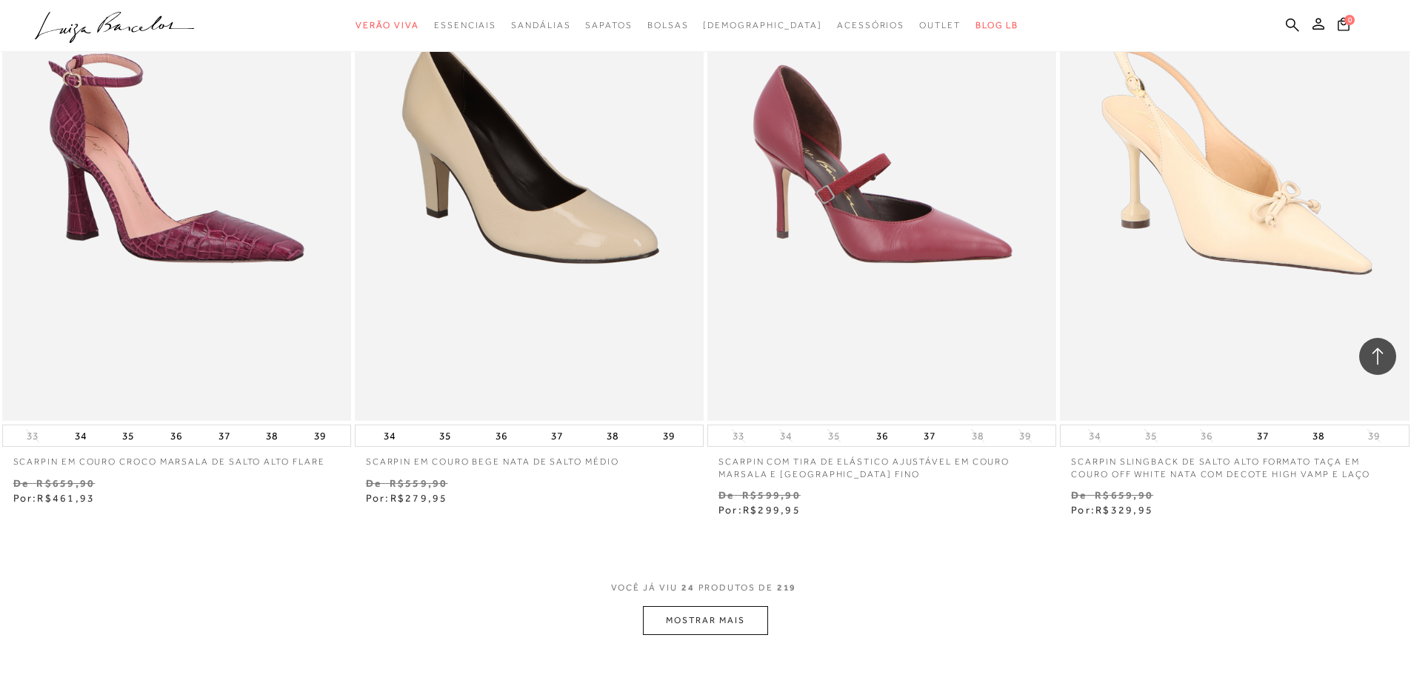
scroll to position [3628, 0]
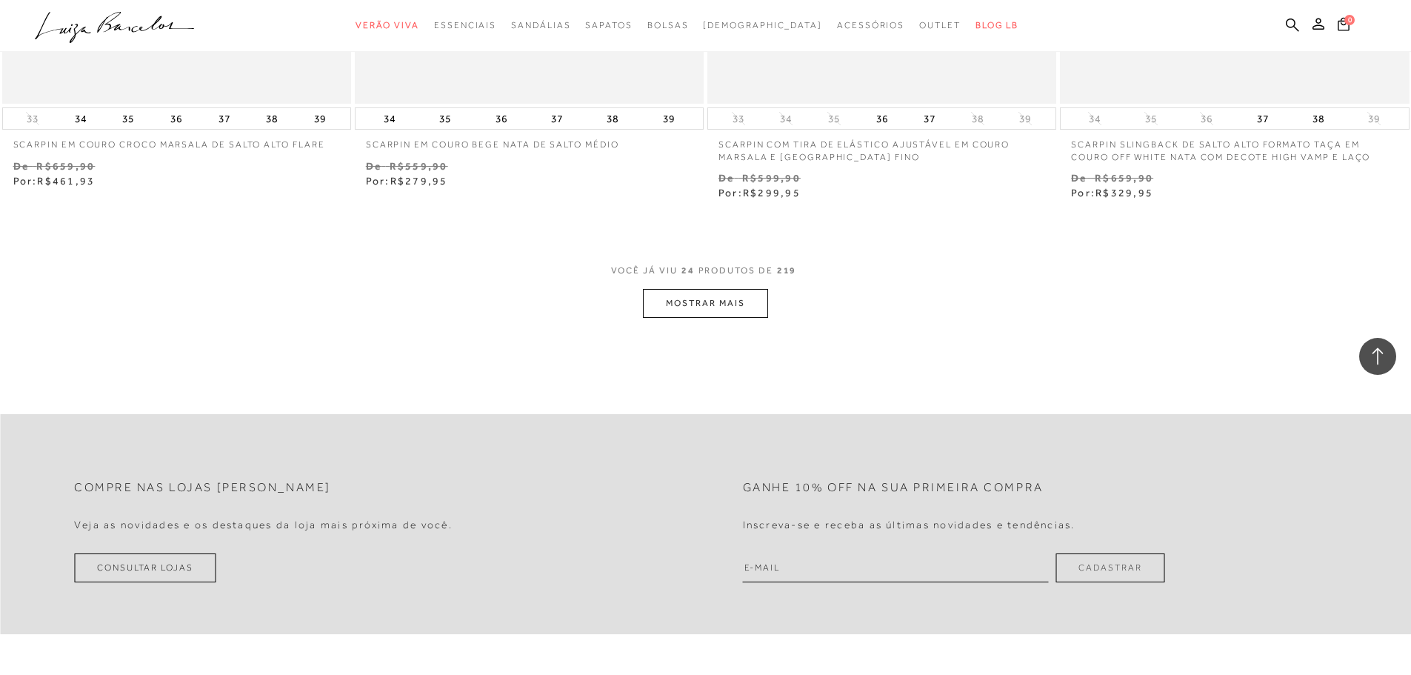
click at [749, 289] on button "MOSTRAR MAIS" at bounding box center [705, 303] width 124 height 29
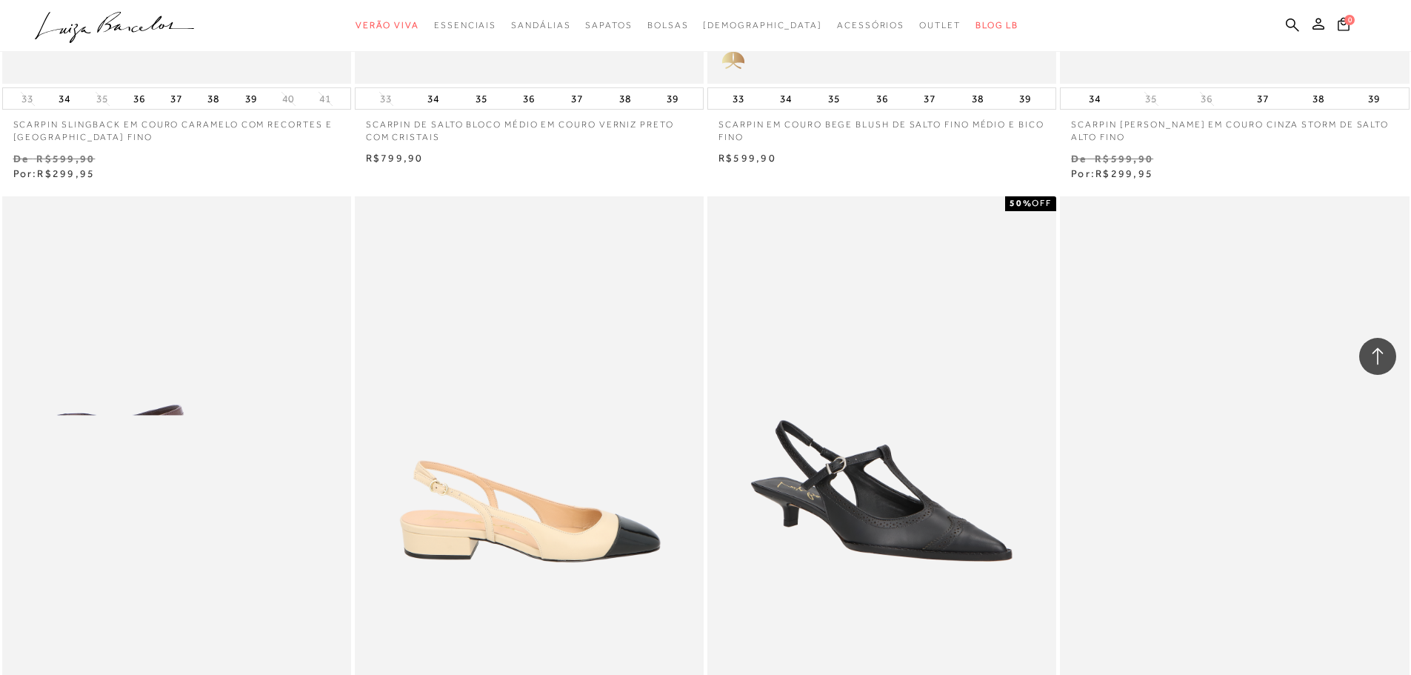
scroll to position [7109, 0]
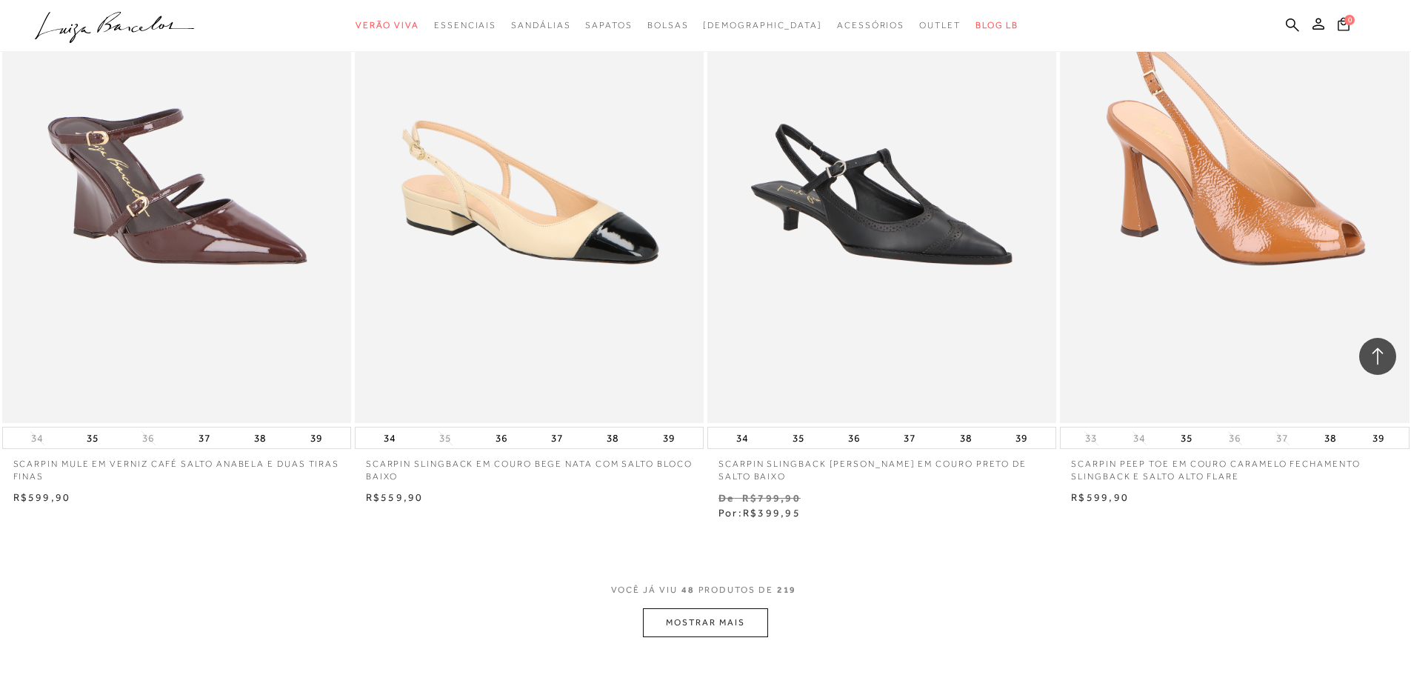
click at [658, 616] on button "MOSTRAR MAIS" at bounding box center [705, 622] width 124 height 29
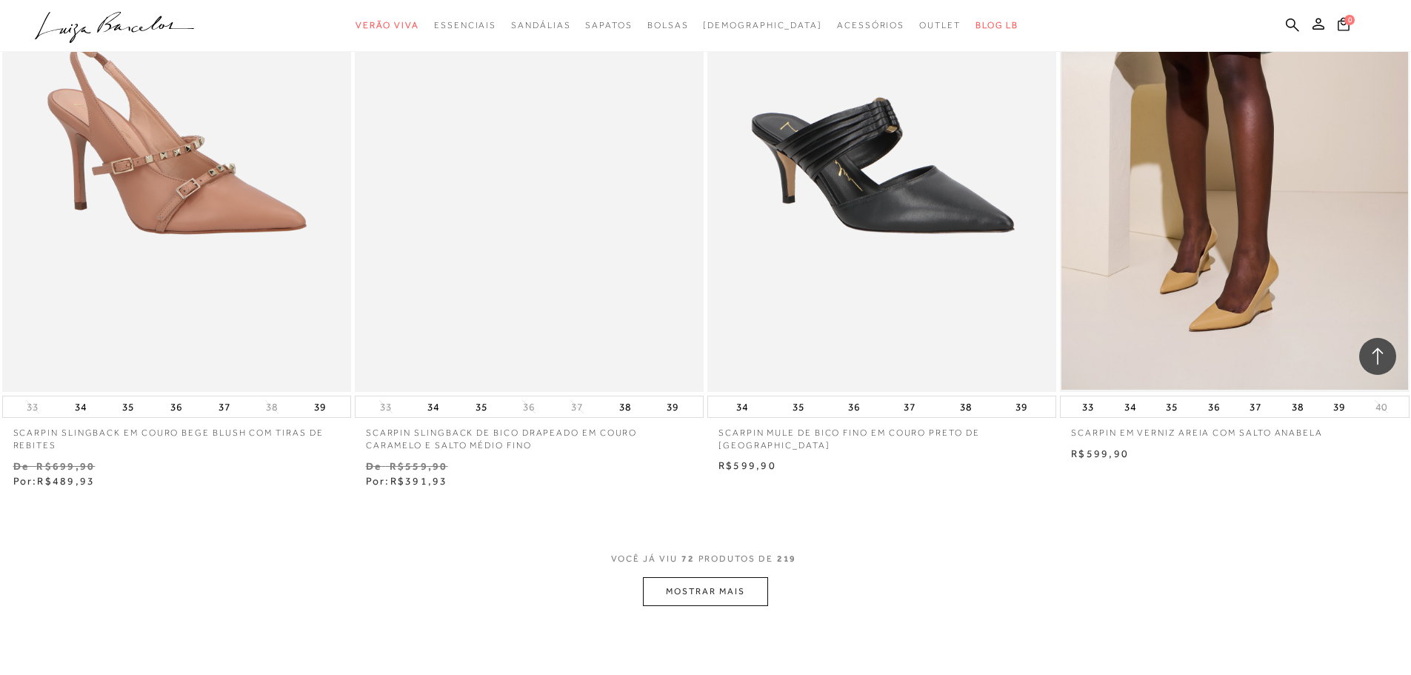
scroll to position [10959, 0]
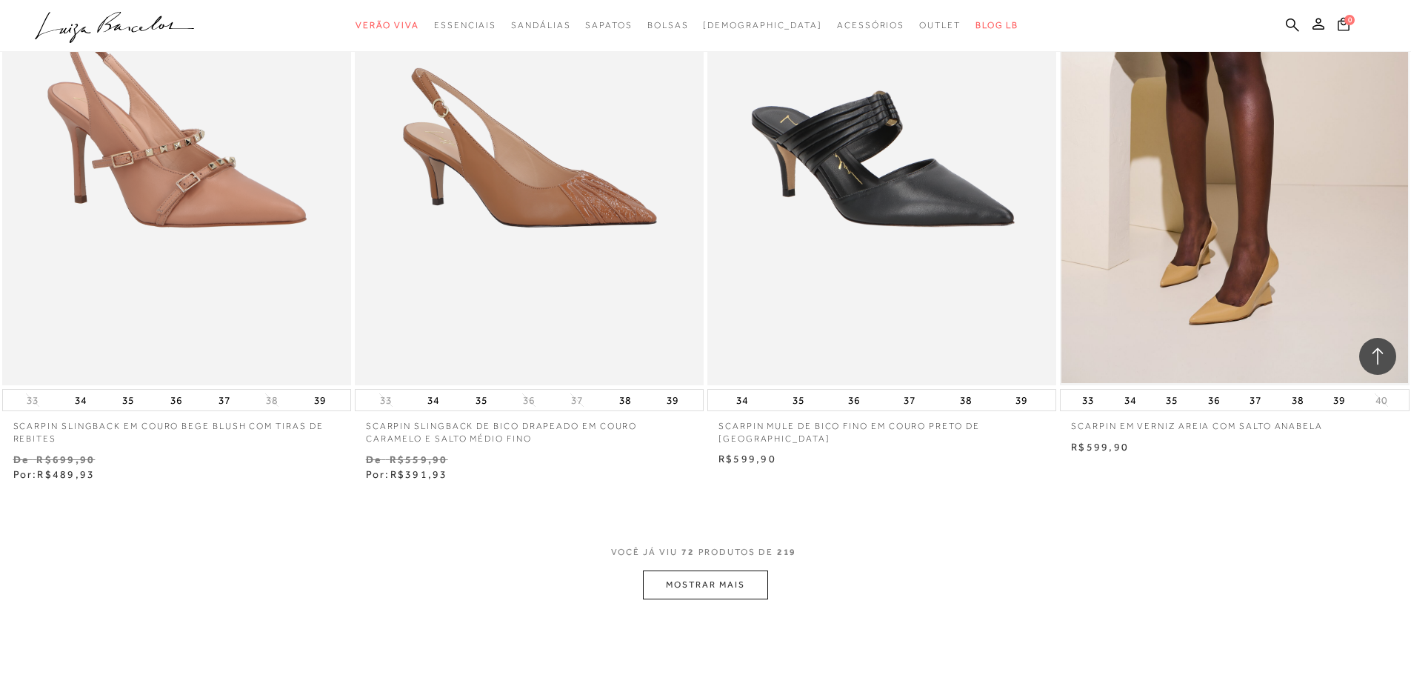
click at [682, 570] on button "MOSTRAR MAIS" at bounding box center [705, 584] width 124 height 29
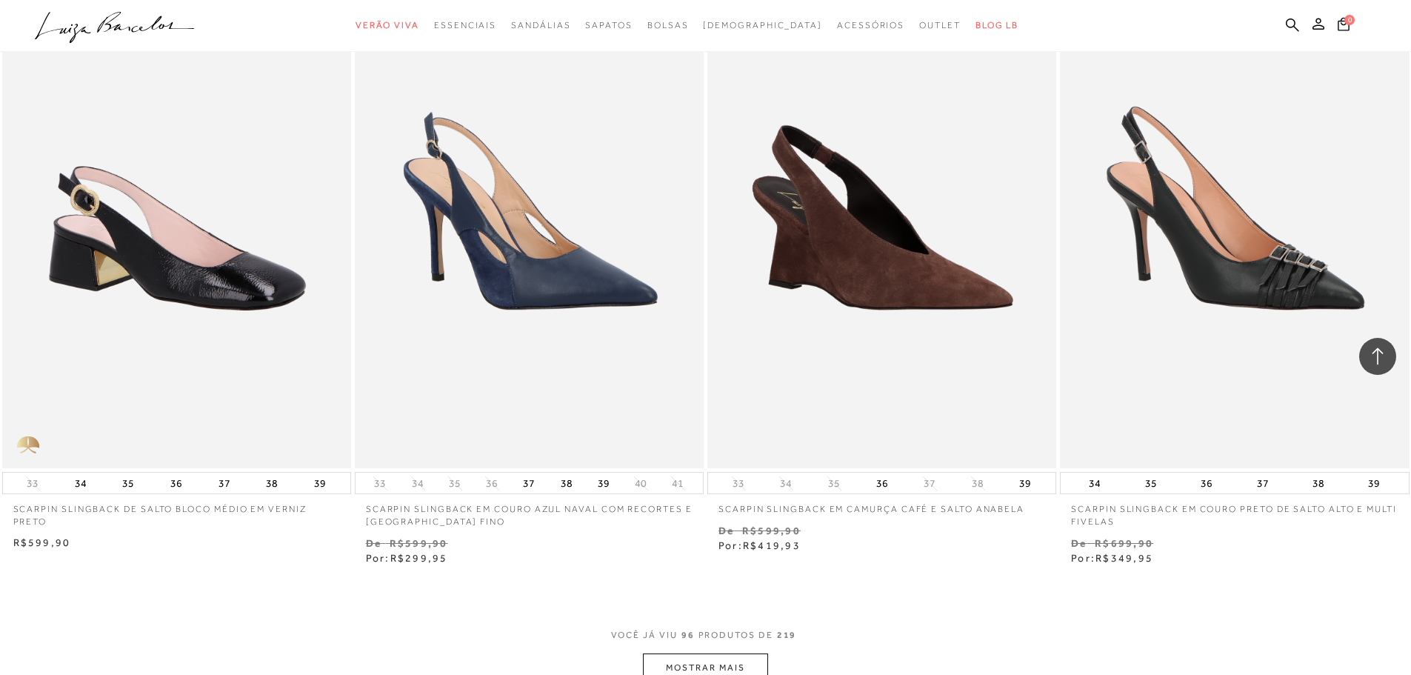
scroll to position [14662, 0]
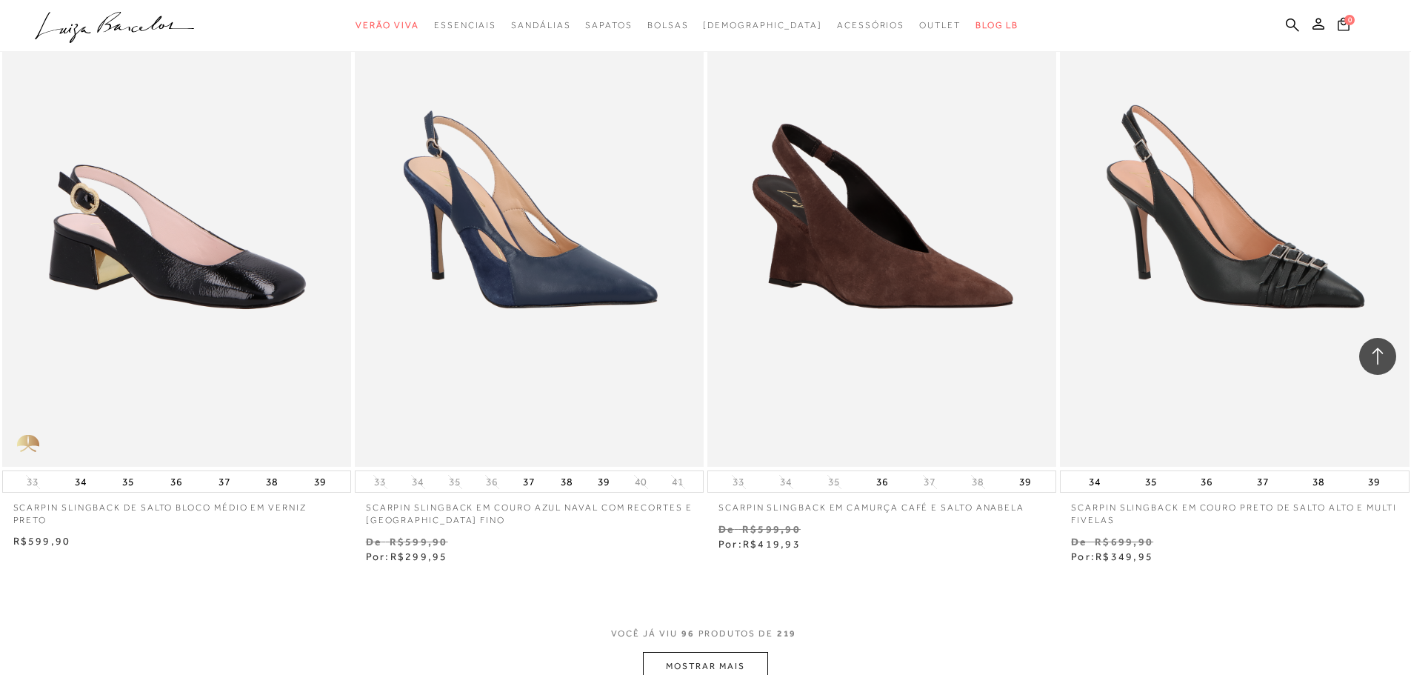
click at [683, 652] on button "MOSTRAR MAIS" at bounding box center [705, 666] width 124 height 29
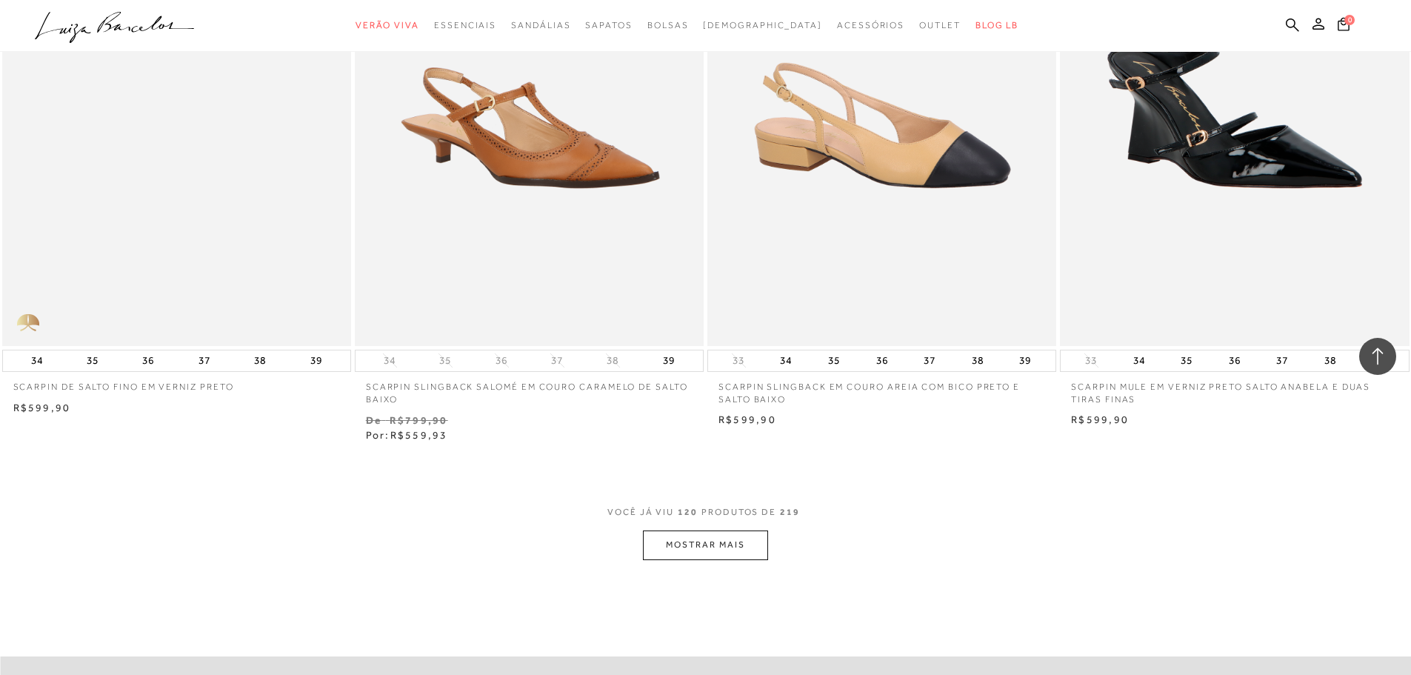
scroll to position [19030, 0]
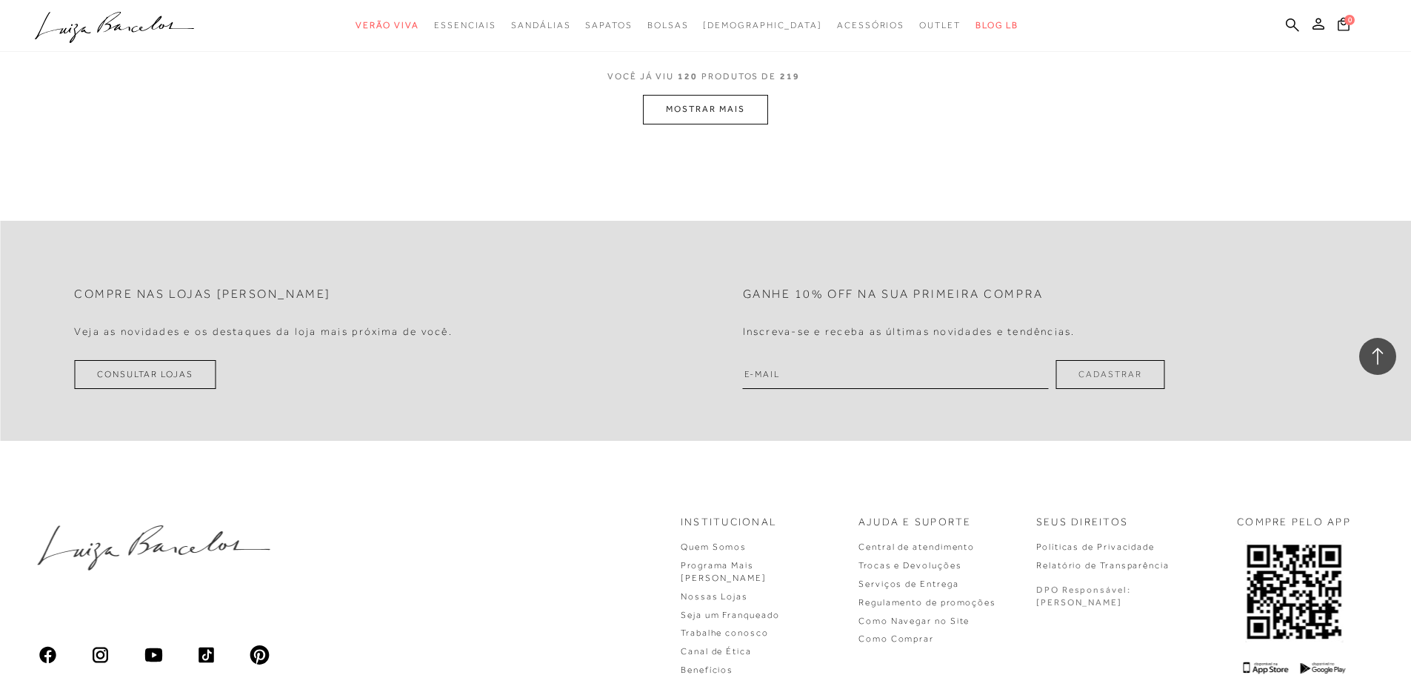
click at [658, 95] on button "MOSTRAR MAIS" at bounding box center [705, 109] width 124 height 29
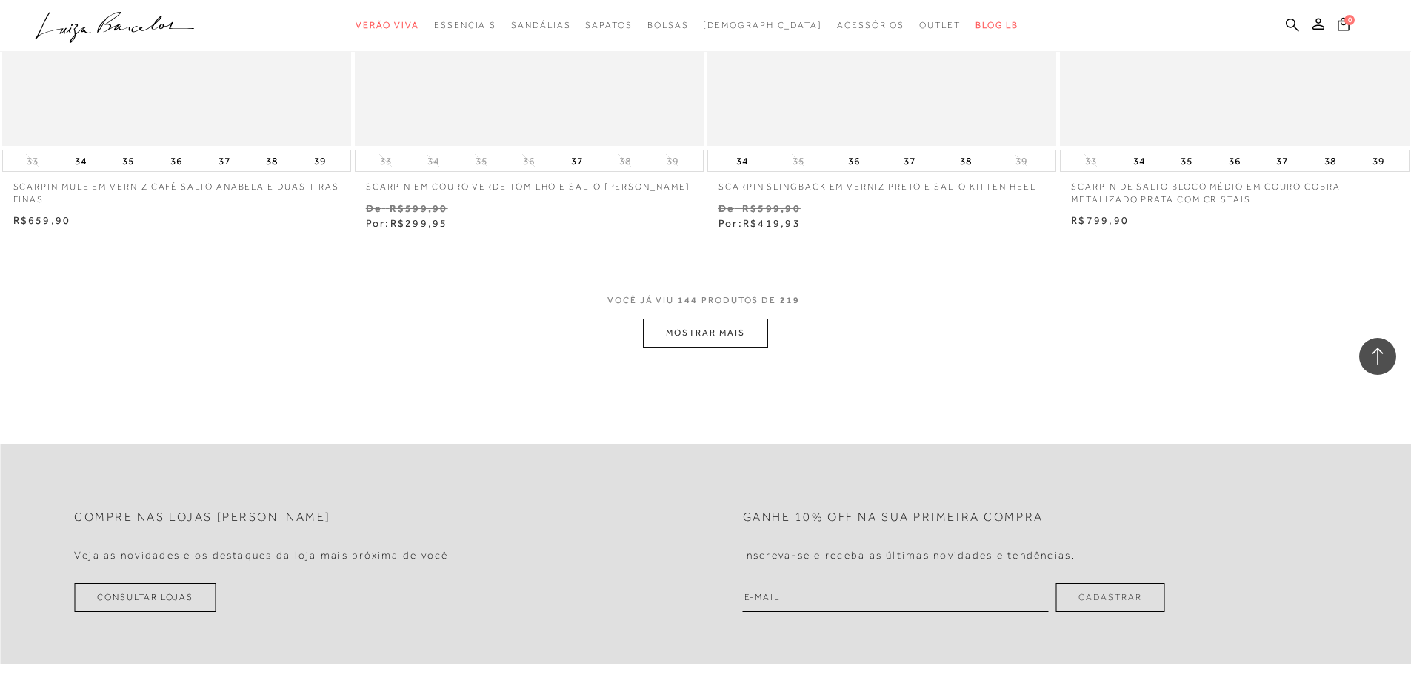
scroll to position [22606, 0]
click at [744, 319] on button "MOSTRAR MAIS" at bounding box center [705, 333] width 124 height 29
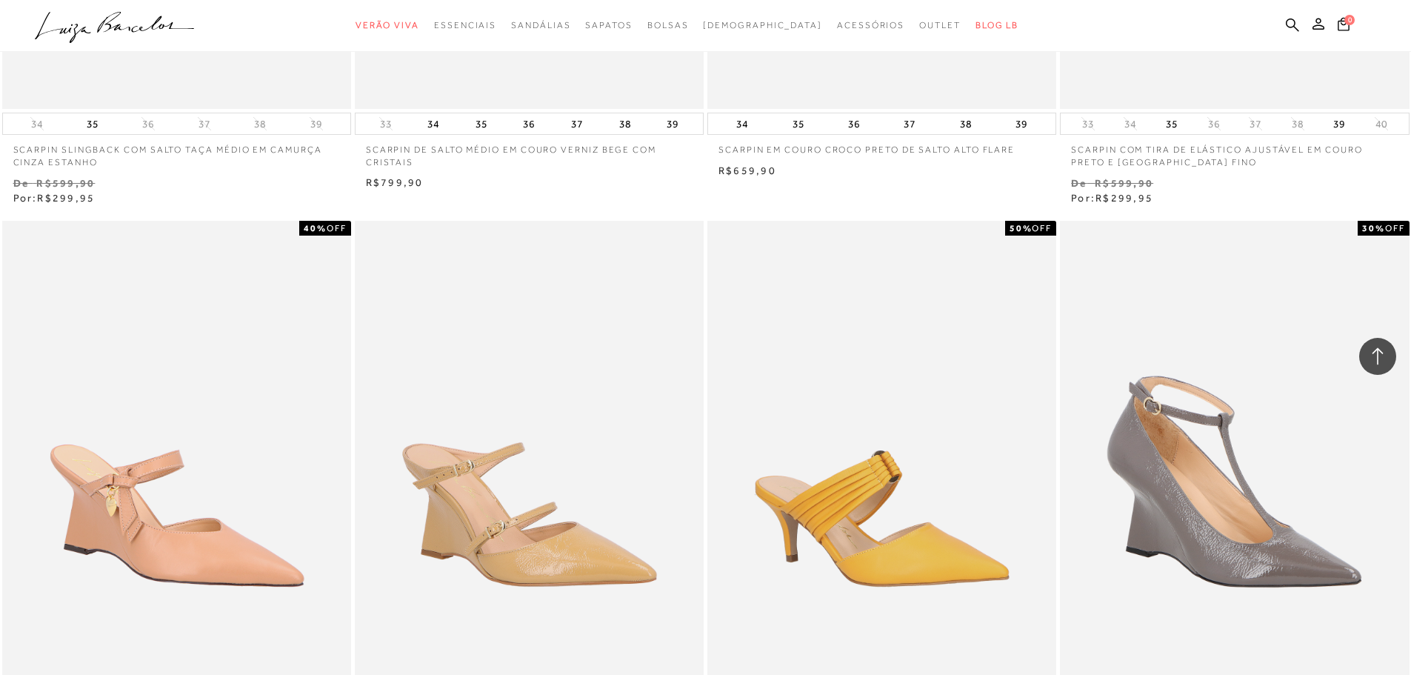
scroll to position [26087, 0]
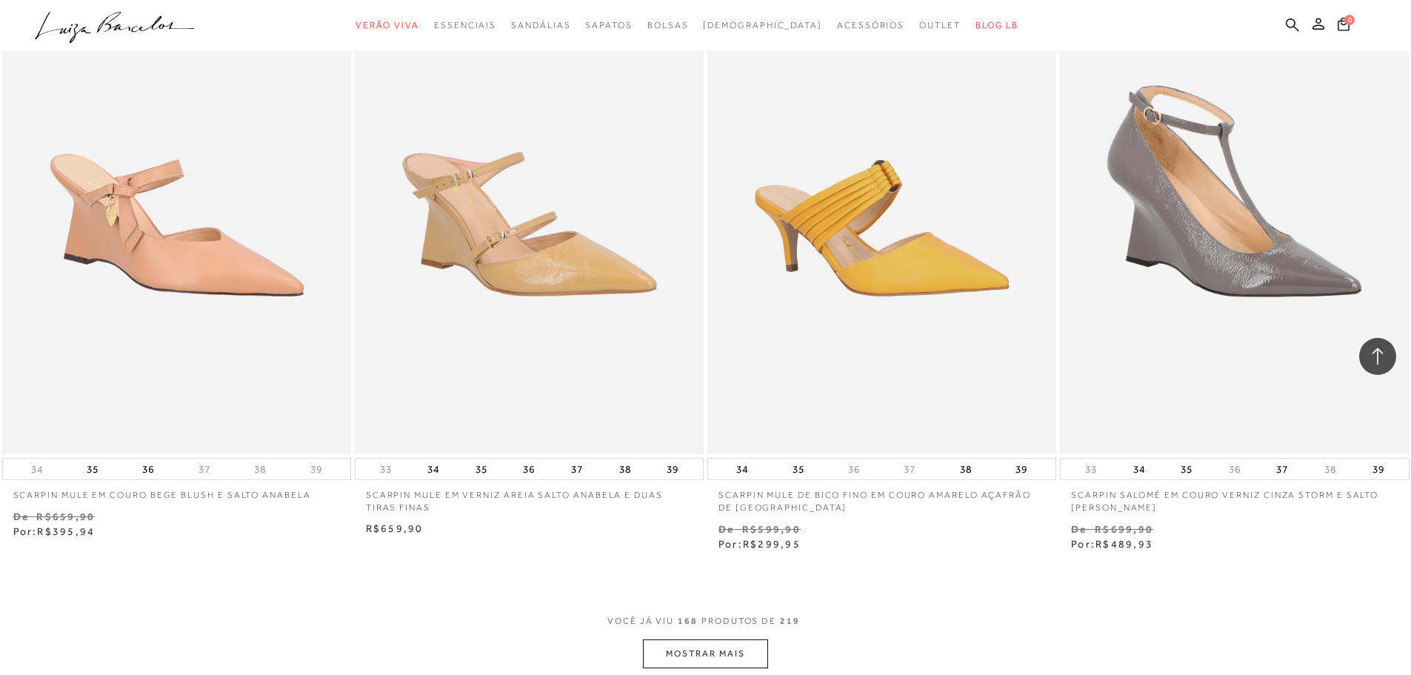
click at [725, 639] on button "MOSTRAR MAIS" at bounding box center [705, 653] width 124 height 29
